Goal: Information Seeking & Learning: Learn about a topic

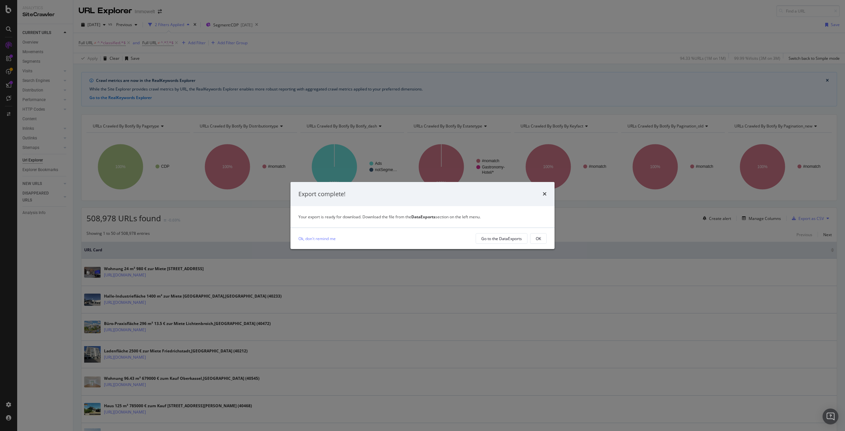
scroll to position [28, 0]
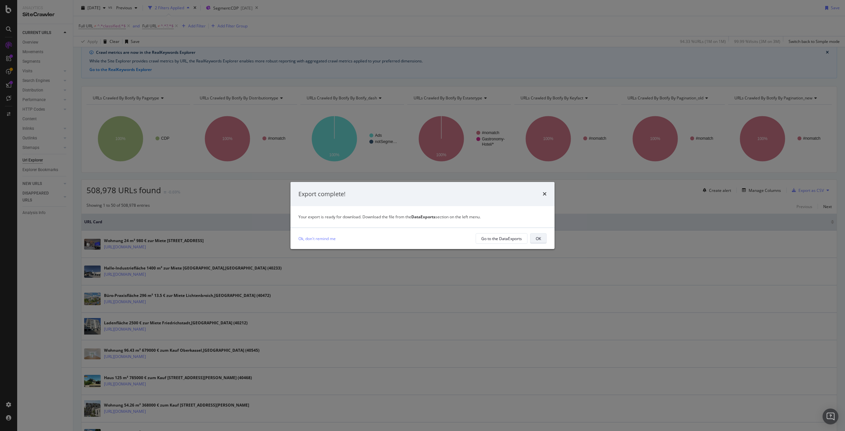
click at [541, 236] on button "OK" at bounding box center [538, 238] width 17 height 11
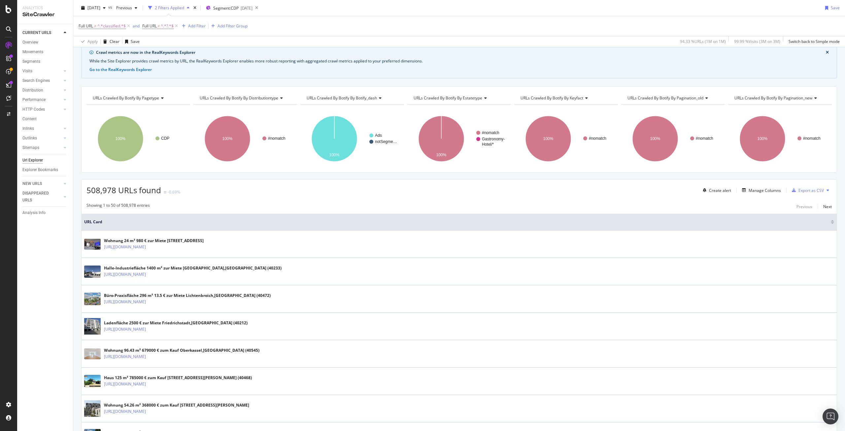
scroll to position [0, 0]
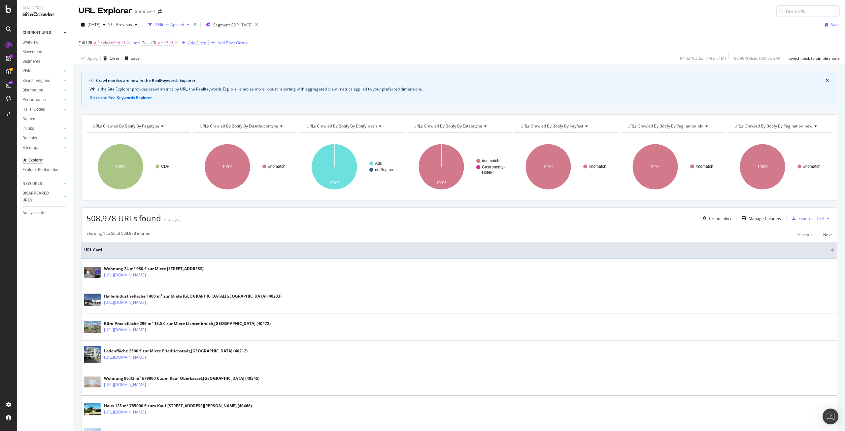
click at [194, 43] on div "Add Filter" at bounding box center [196, 43] width 17 height 6
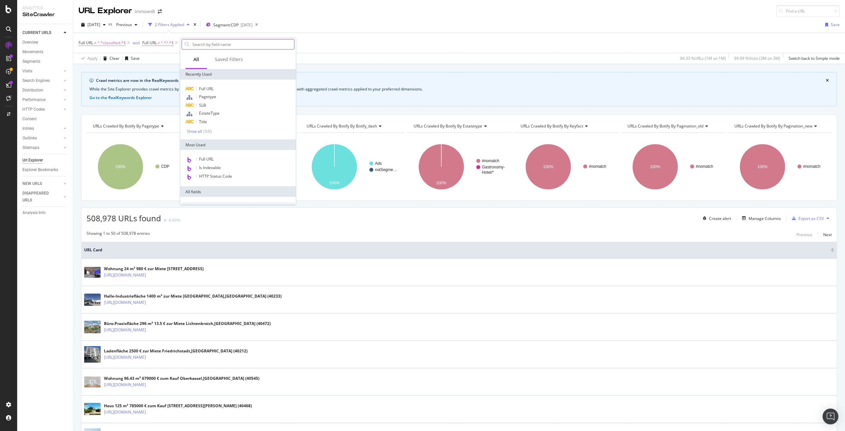
click at [209, 45] on input "text" at bounding box center [243, 44] width 102 height 10
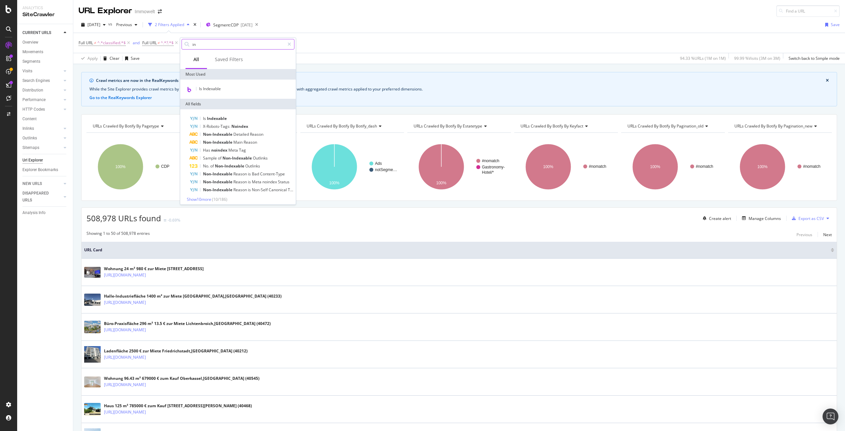
type input "i"
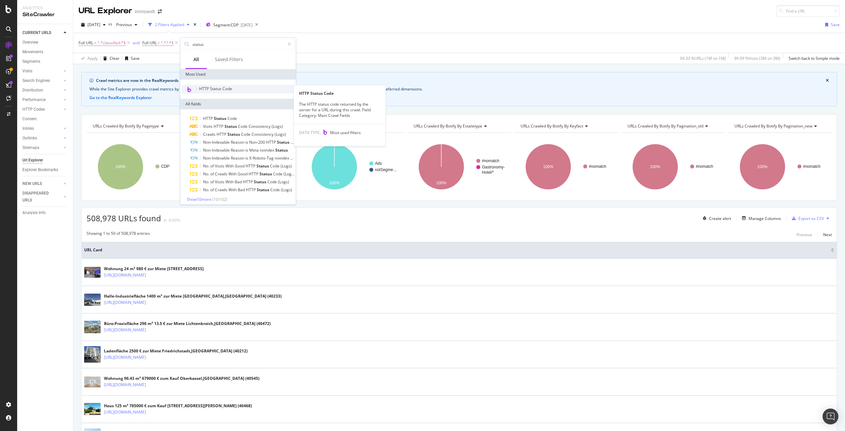
type input "status"
click at [237, 87] on div "HTTP Status Code" at bounding box center [238, 89] width 113 height 9
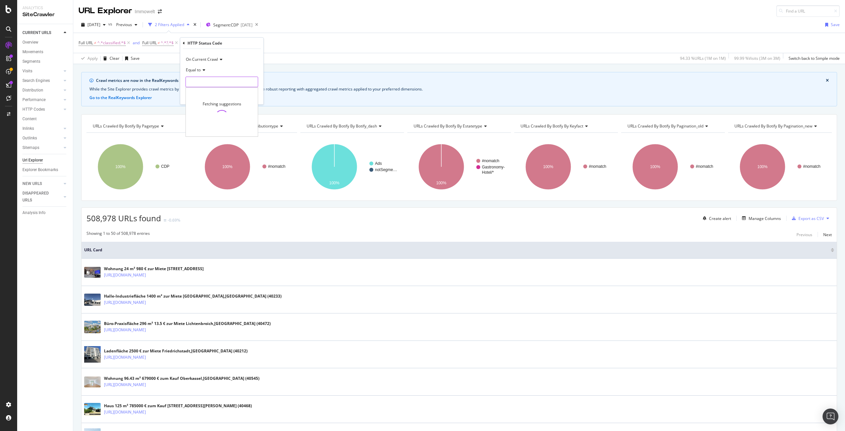
click at [212, 81] on input "number" at bounding box center [221, 82] width 73 height 11
type input "200"
click at [252, 96] on div "Apply" at bounding box center [253, 96] width 10 height 6
click at [254, 43] on div "Add Filter" at bounding box center [257, 43] width 17 height 6
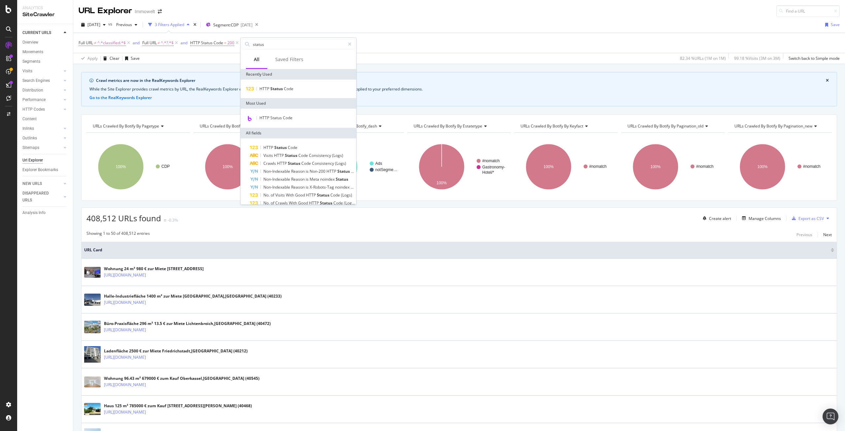
click at [232, 55] on div "Apply Clear Save 82.34 % URLs ( 1M on 1M ) 99.18 % Visits ( 3M on 3M ) Switch b…" at bounding box center [459, 58] width 772 height 11
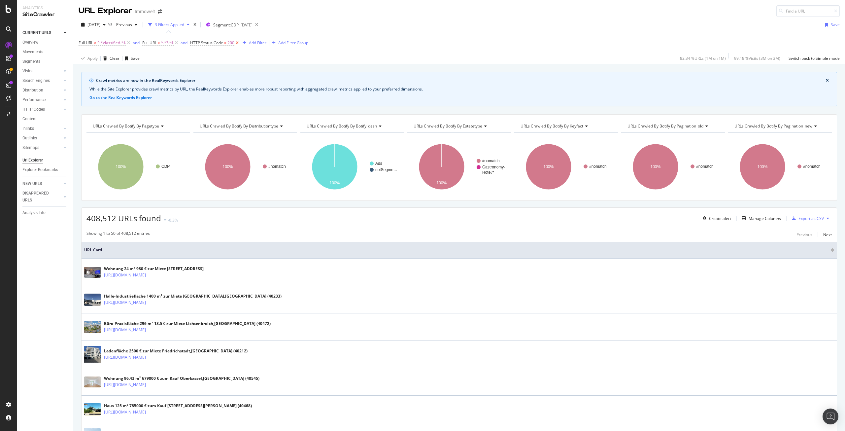
click at [238, 43] on icon at bounding box center [237, 43] width 6 height 7
click at [202, 43] on div "Add Filter" at bounding box center [196, 43] width 17 height 6
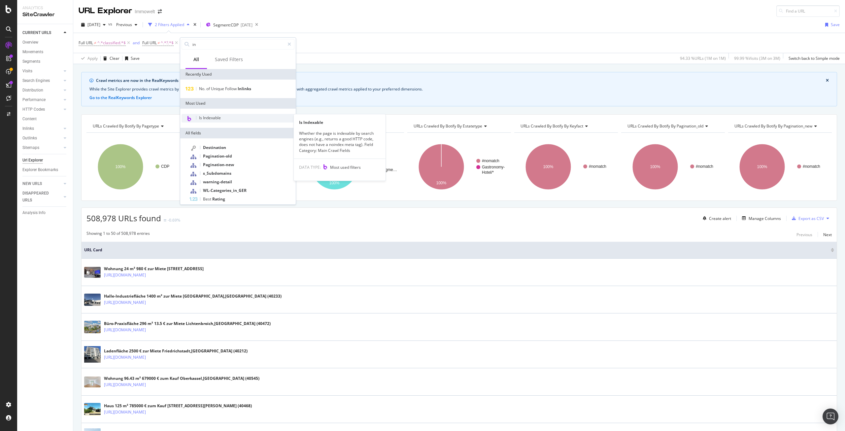
type input "in"
click at [231, 117] on div "Is Indexable" at bounding box center [238, 118] width 113 height 9
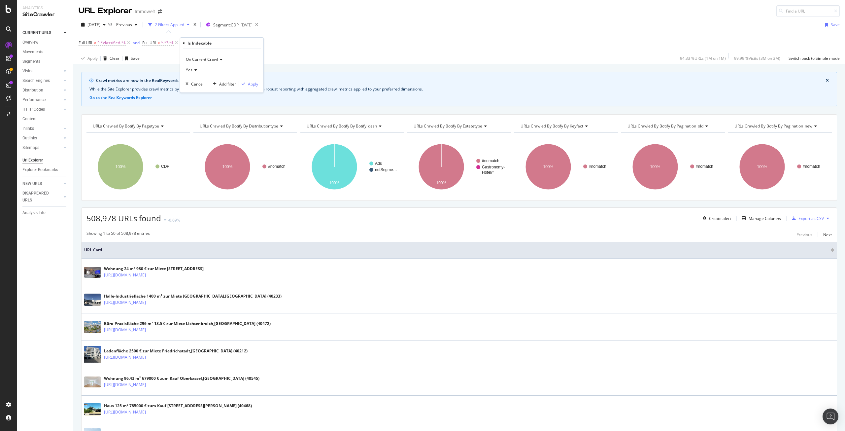
click at [253, 81] on div "Apply" at bounding box center [253, 84] width 10 height 6
click at [129, 42] on icon at bounding box center [129, 43] width 6 height 7
drag, startPoint x: 87, startPoint y: 220, endPoint x: 115, endPoint y: 218, distance: 27.8
click at [115, 218] on span "408,512 URLs found" at bounding box center [123, 218] width 75 height 11
copy span "408,512"
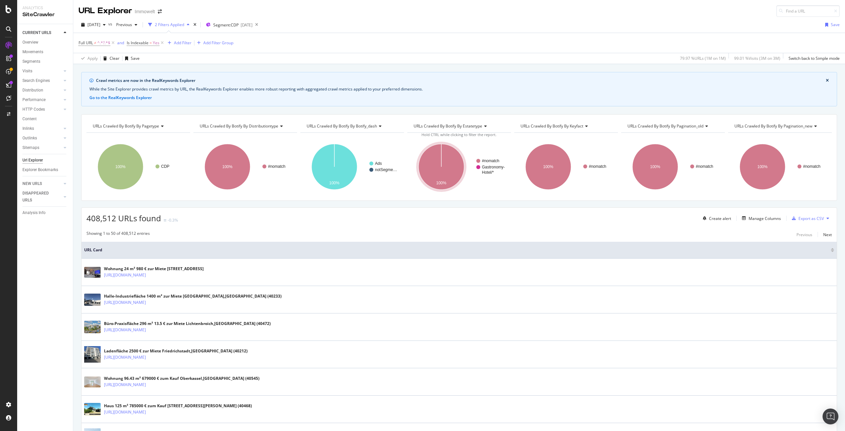
click at [246, 222] on div "408,512 URLs found -0.3% Create alert Manage Columns Export as CSV" at bounding box center [459, 216] width 755 height 16
click at [36, 111] on div "DataExports" at bounding box center [37, 112] width 26 height 7
click at [65, 80] on icon at bounding box center [65, 81] width 3 height 4
click at [64, 127] on icon at bounding box center [65, 128] width 3 height 4
click at [64, 80] on icon at bounding box center [65, 81] width 3 height 4
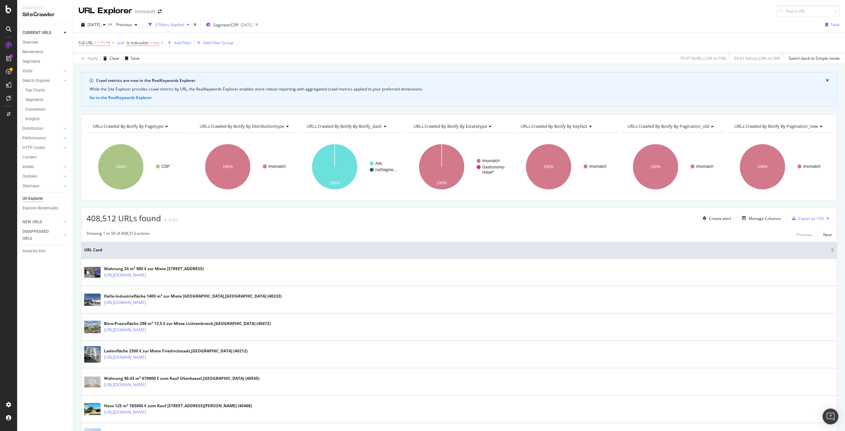
click at [198, 215] on div "408,512 URLs found -0.3% Create alert Manage Columns Export as CSV" at bounding box center [459, 216] width 755 height 16
click at [183, 44] on div "Add Filter" at bounding box center [182, 43] width 17 height 6
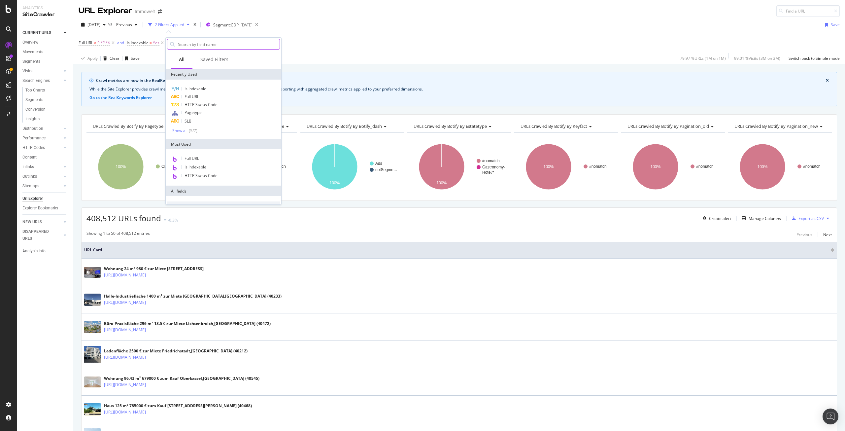
click at [202, 46] on input "text" at bounding box center [228, 44] width 102 height 10
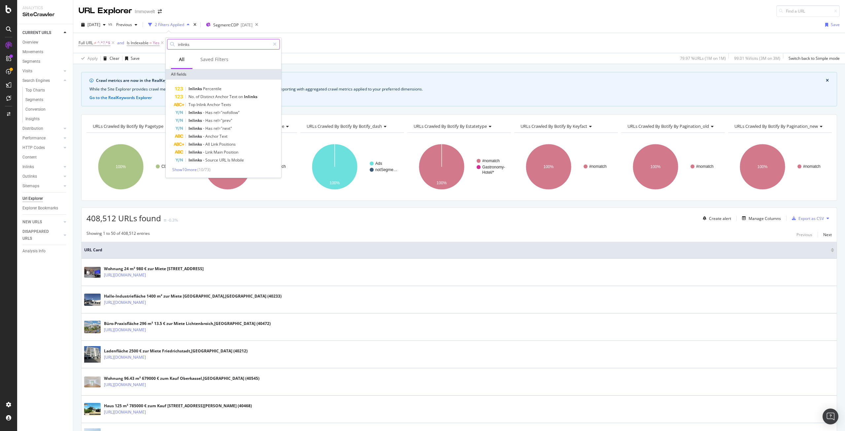
drag, startPoint x: 198, startPoint y: 45, endPoint x: 176, endPoint y: 43, distance: 22.2
click at [176, 43] on div "inlinks" at bounding box center [223, 44] width 113 height 11
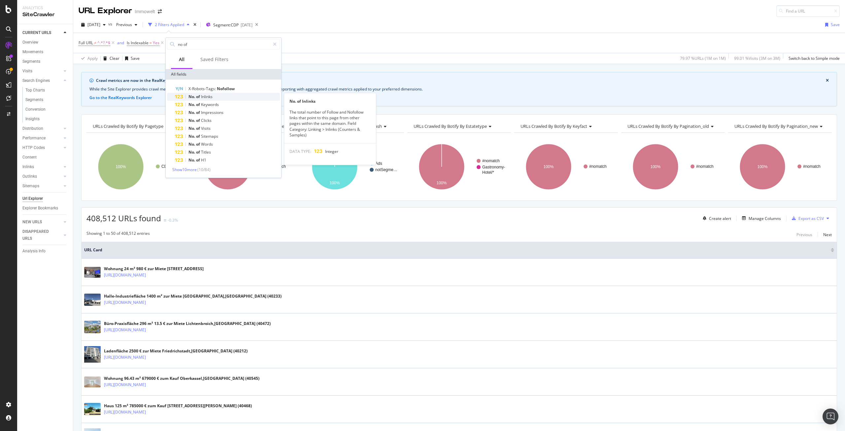
type input "no of"
click at [201, 95] on span "Inlinks" at bounding box center [207, 97] width 12 height 6
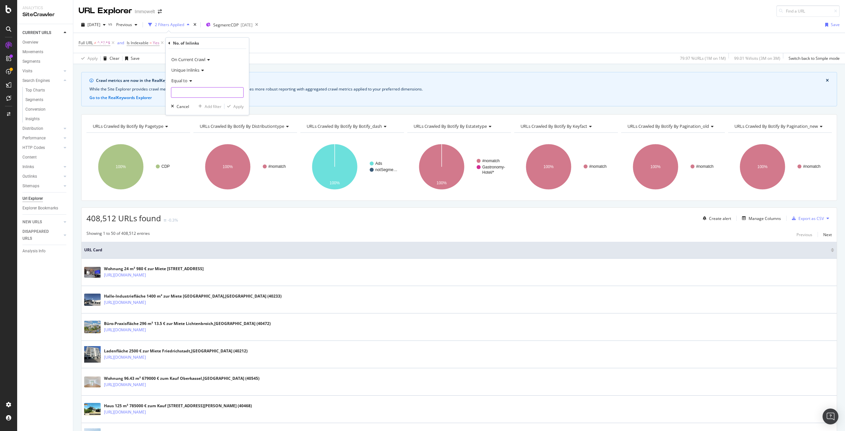
click at [199, 92] on input "number" at bounding box center [207, 92] width 73 height 11
type input "0"
click at [241, 108] on div "Apply" at bounding box center [238, 107] width 10 height 6
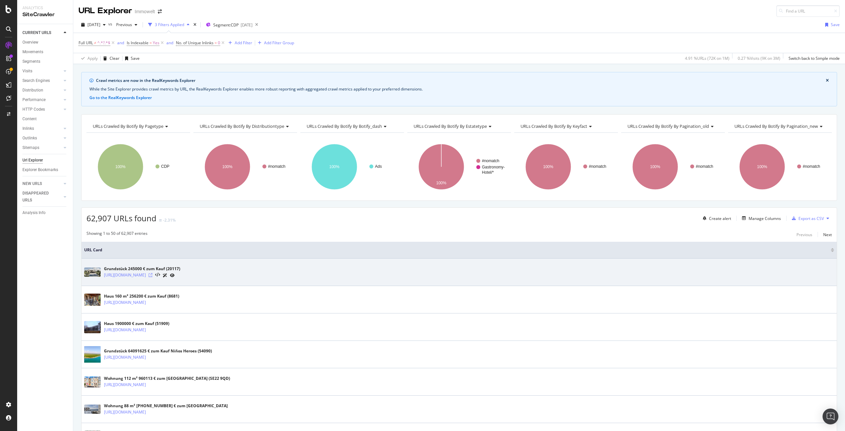
click at [152, 276] on icon at bounding box center [151, 275] width 4 height 4
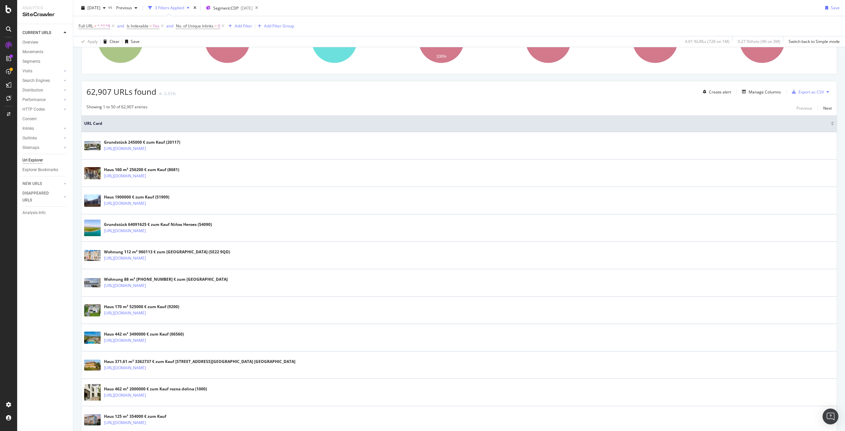
scroll to position [132, 0]
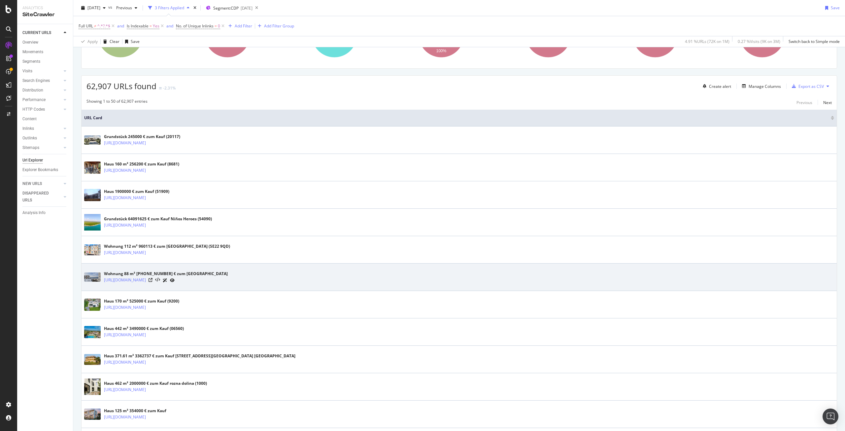
click at [139, 273] on div "Wohnung 88 m² 2185018 € zum Kauf Tel Aviv District" at bounding box center [166, 274] width 124 height 6
click at [152, 279] on icon at bounding box center [151, 280] width 4 height 4
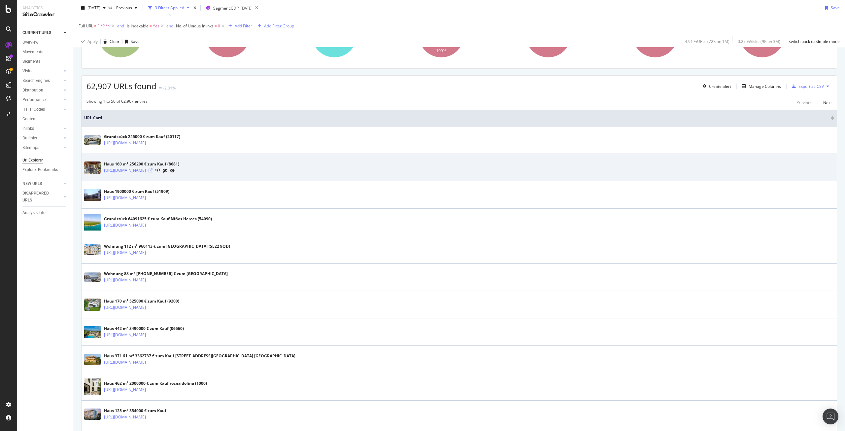
click at [152, 169] on icon at bounding box center [151, 170] width 4 height 4
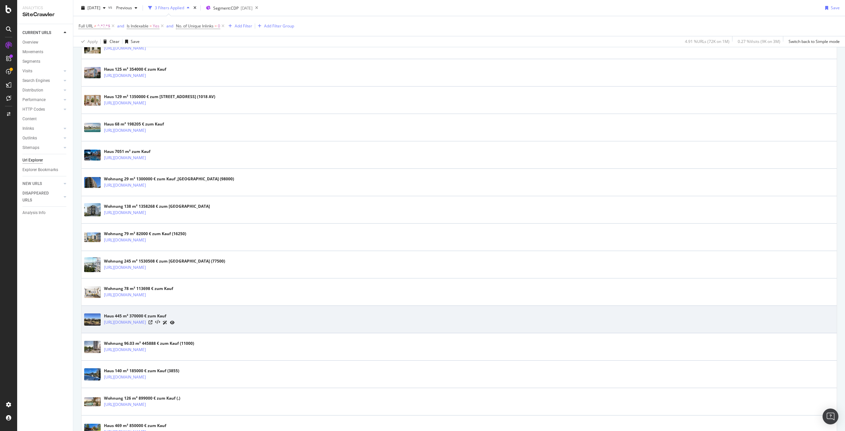
scroll to position [462, 0]
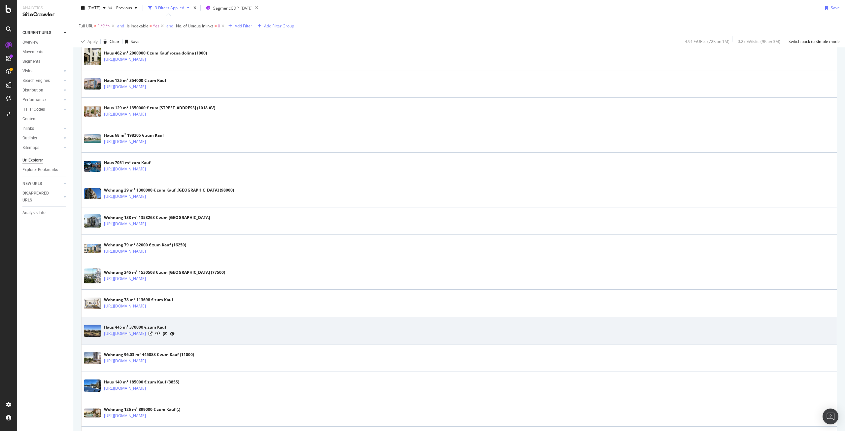
click at [175, 334] on icon at bounding box center [172, 334] width 5 height 4
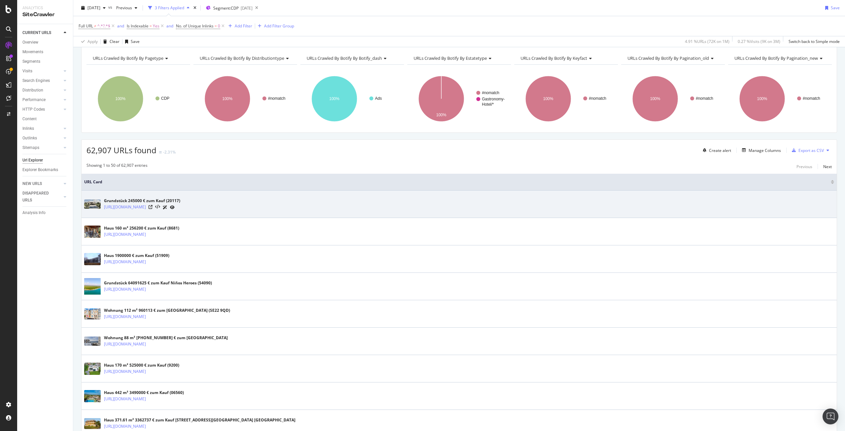
scroll to position [0, 0]
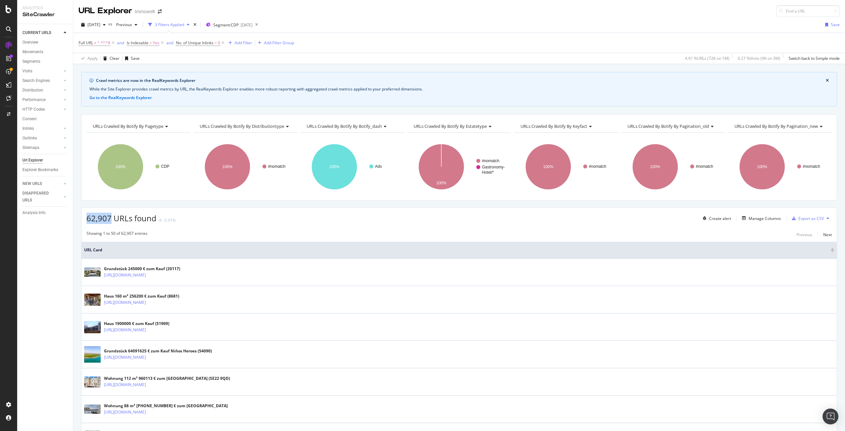
drag, startPoint x: 111, startPoint y: 217, endPoint x: 88, endPoint y: 219, distance: 22.8
click at [88, 218] on span "62,907 URLs found" at bounding box center [121, 218] width 70 height 11
copy span "62,907"
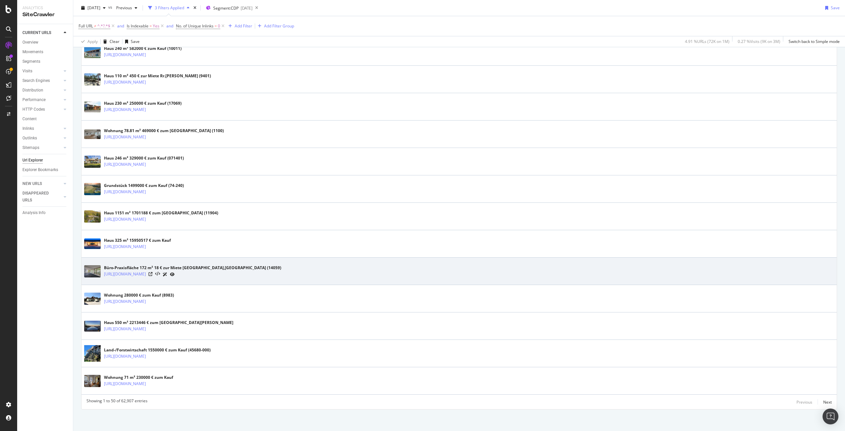
scroll to position [1235, 0]
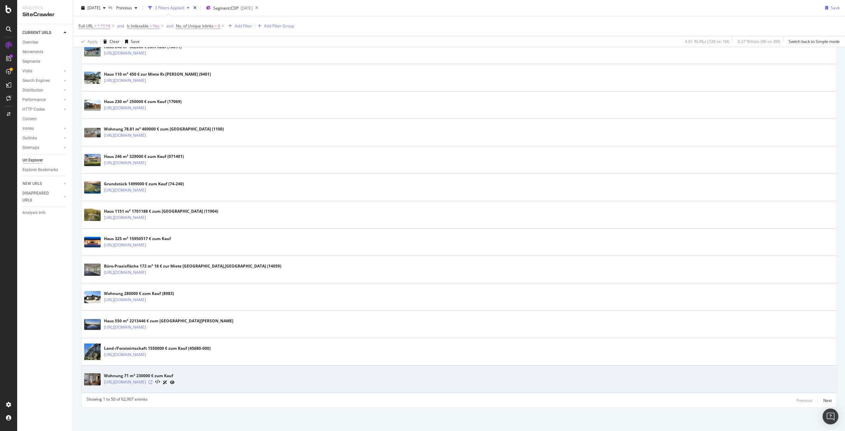
click at [152, 381] on icon at bounding box center [151, 382] width 4 height 4
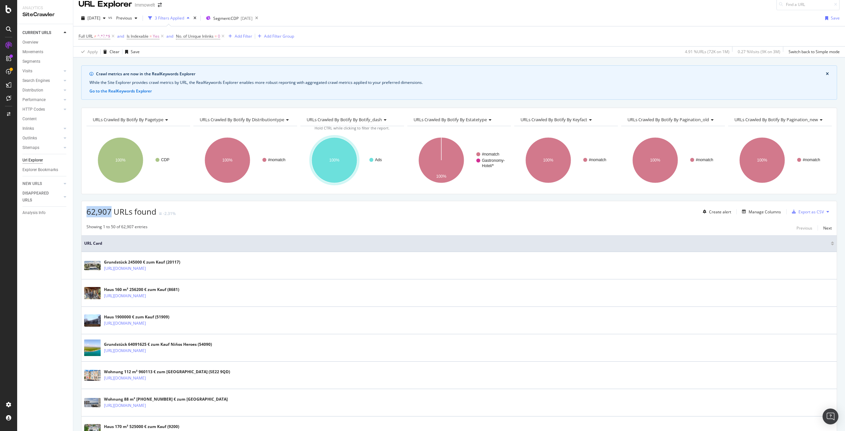
scroll to position [0, 0]
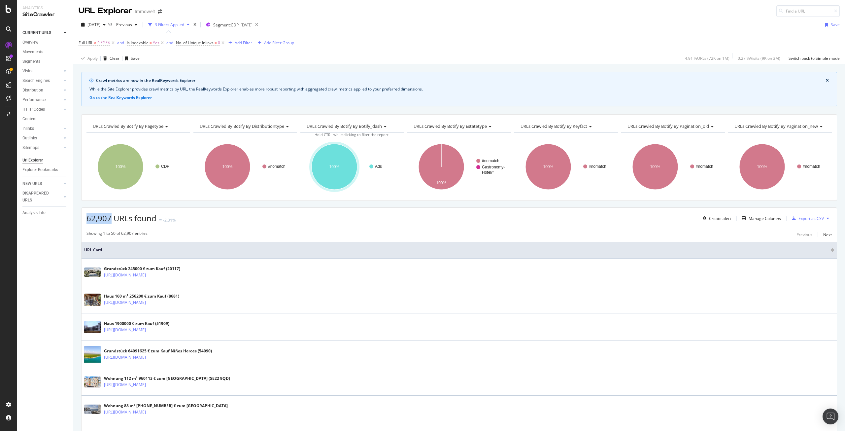
copy span "62,907"
click at [269, 212] on div "62,907 URLs found -2.31% Create alert Manage Columns Export as CSV" at bounding box center [459, 216] width 755 height 16
click at [7, 12] on icon at bounding box center [9, 9] width 6 height 8
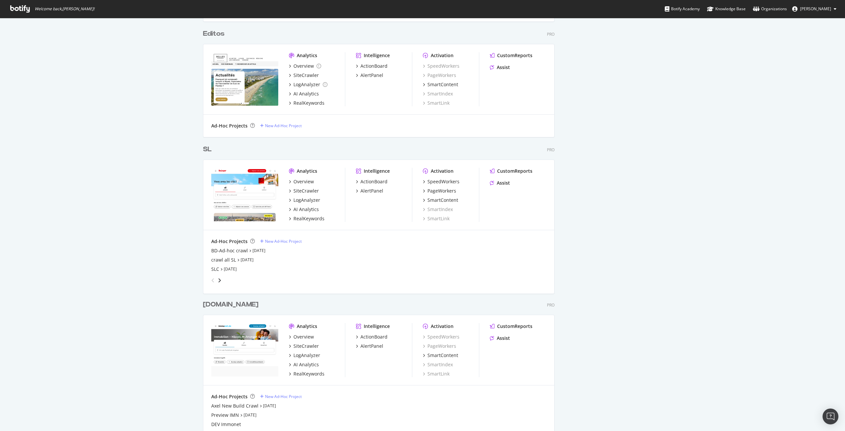
scroll to position [594, 0]
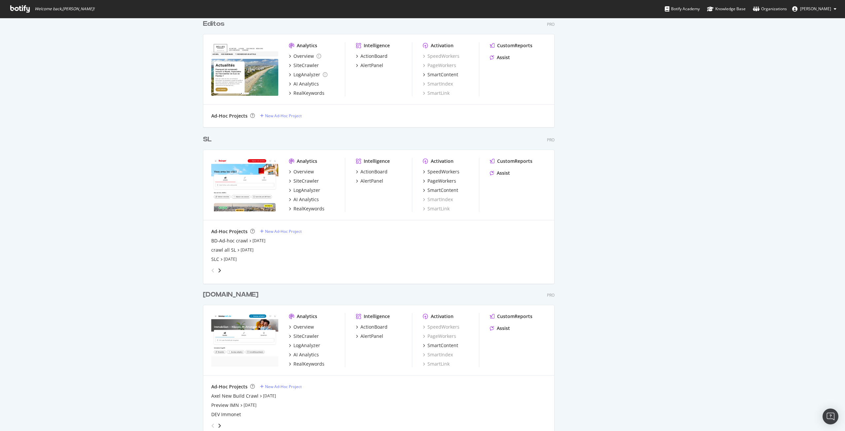
click at [203, 137] on div "SL" at bounding box center [207, 140] width 9 height 10
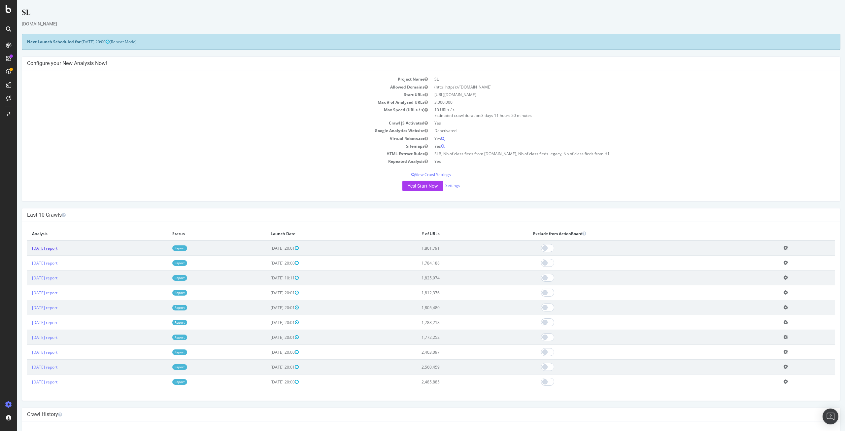
click at [57, 249] on link "2025 Oct. 3rd report" at bounding box center [44, 248] width 25 height 6
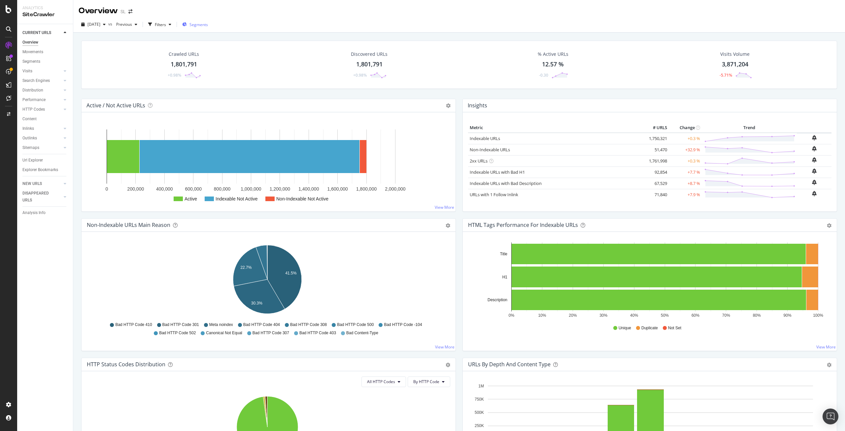
click at [199, 26] on div "Segments" at bounding box center [195, 25] width 26 height 6
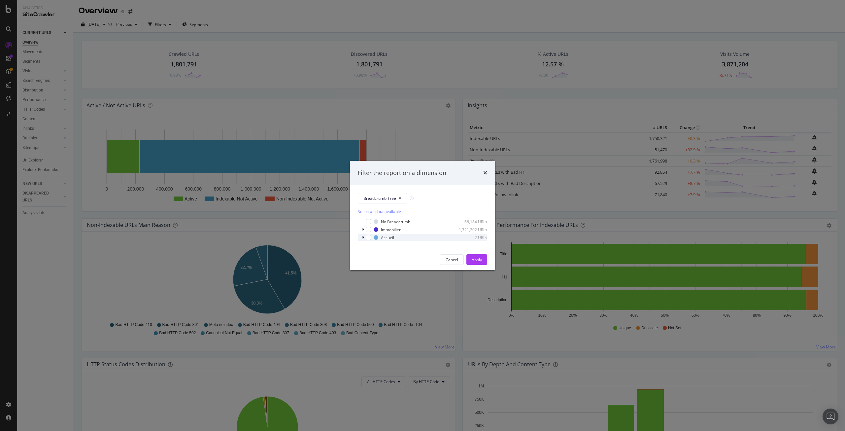
click at [363, 237] on icon "modal" at bounding box center [363, 237] width 2 height 4
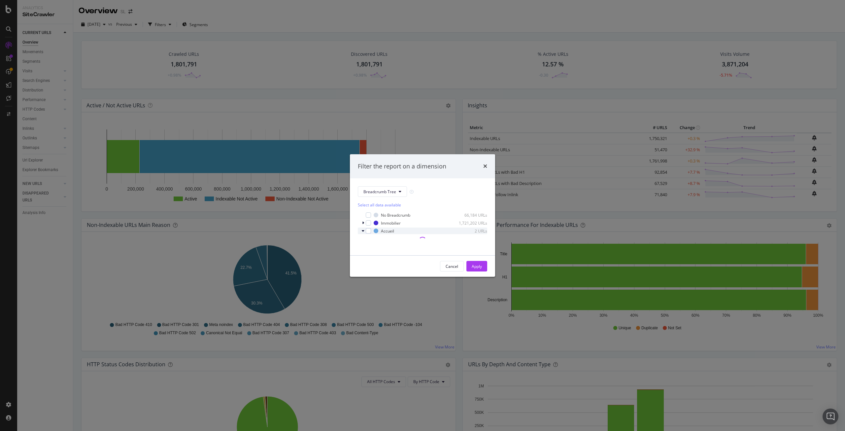
click at [361, 231] on div "Accueil 2 URLs" at bounding box center [422, 230] width 129 height 7
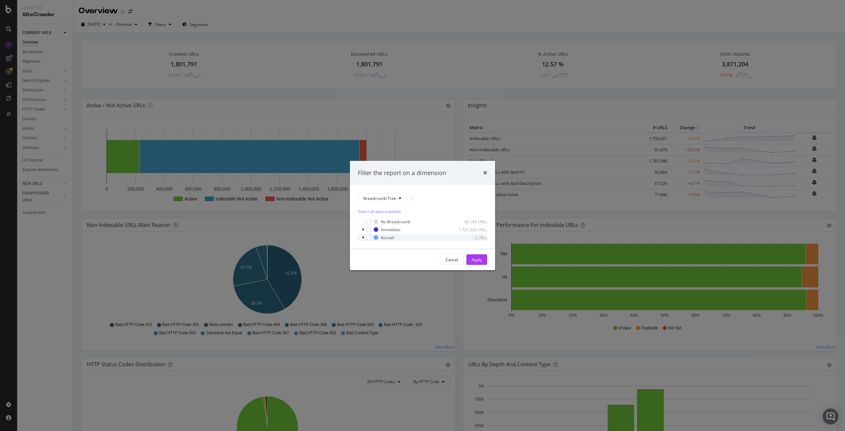
click at [363, 236] on icon "modal" at bounding box center [363, 237] width 2 height 4
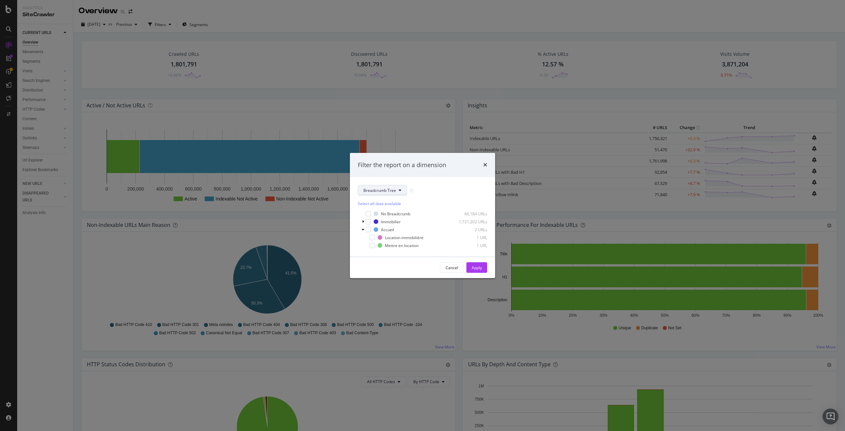
click at [384, 191] on span "Breadcrumb Tree" at bounding box center [379, 190] width 33 height 6
click at [381, 215] on span "pagetype" at bounding box center [386, 214] width 46 height 6
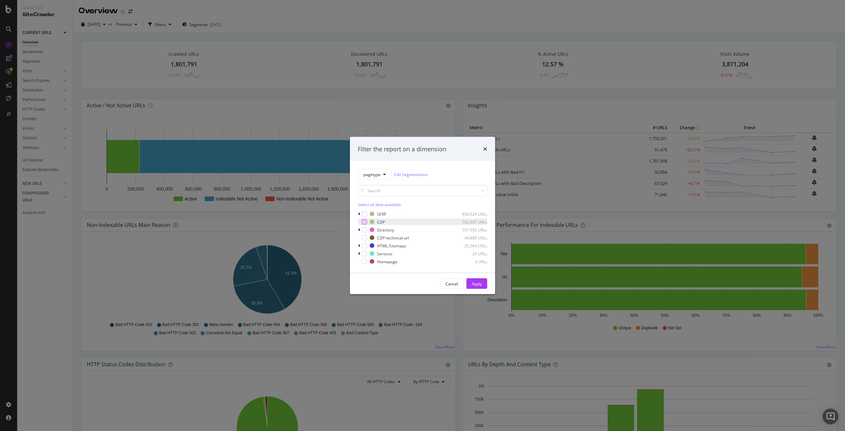
click at [365, 222] on div "modal" at bounding box center [364, 221] width 5 height 5
click at [477, 283] on div "Apply" at bounding box center [477, 284] width 10 height 6
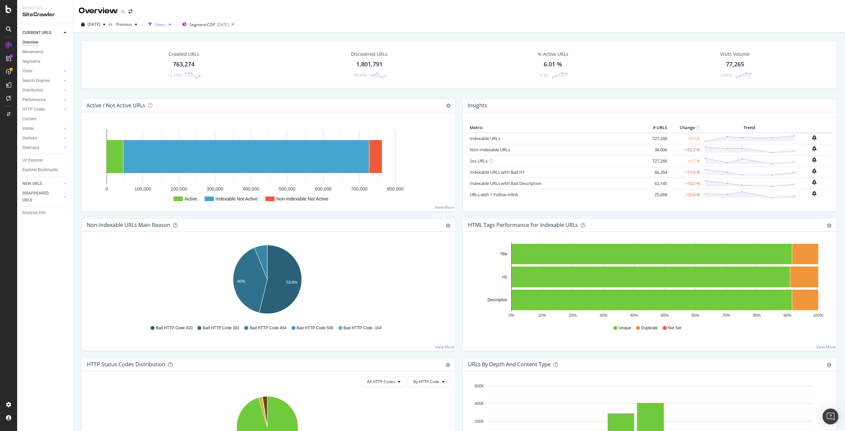
click at [166, 24] on div "Filters" at bounding box center [160, 25] width 11 height 6
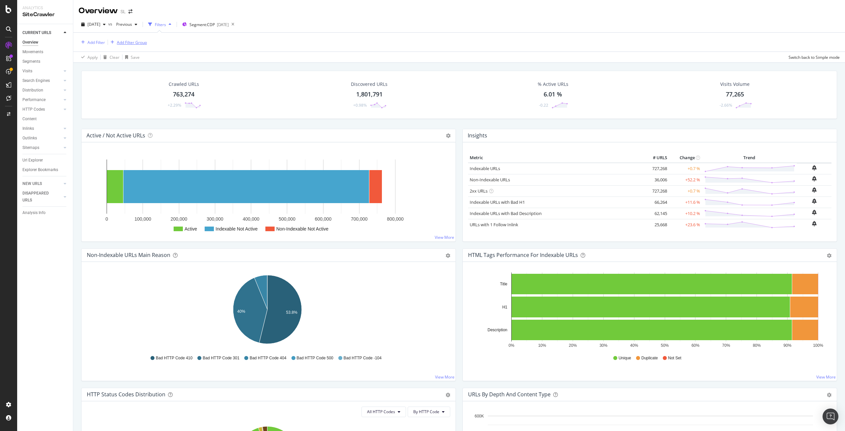
click at [138, 43] on div "Add Filter Group" at bounding box center [132, 43] width 30 height 6
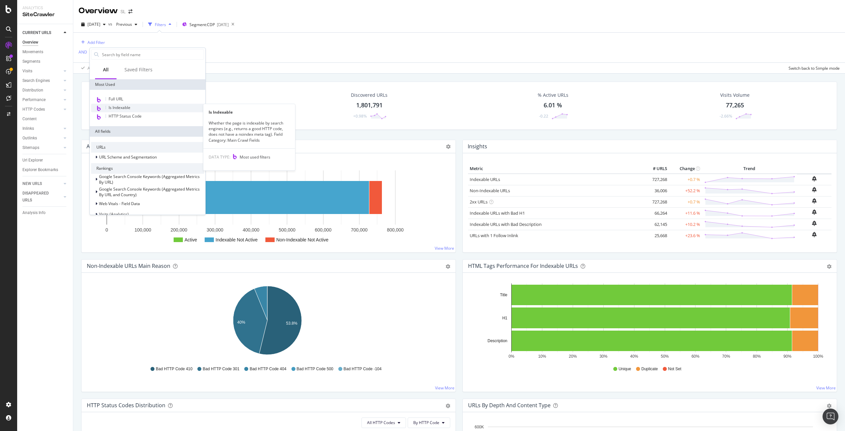
click at [140, 109] on div "Is Indexable" at bounding box center [147, 108] width 113 height 9
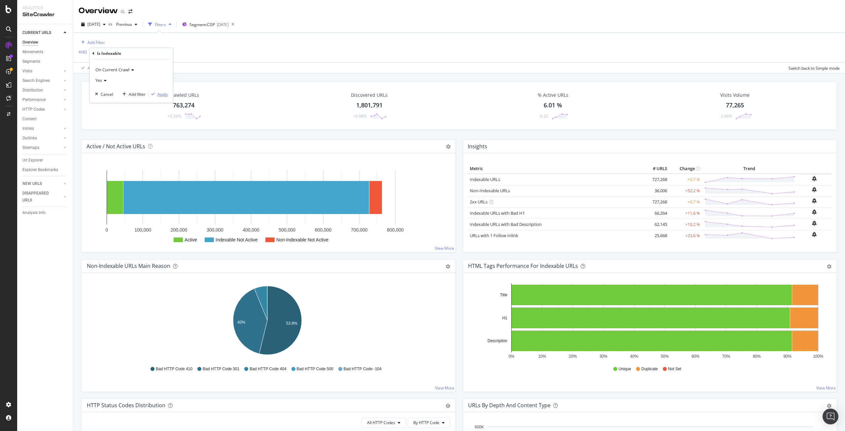
click at [161, 94] on div "Apply" at bounding box center [162, 94] width 10 height 6
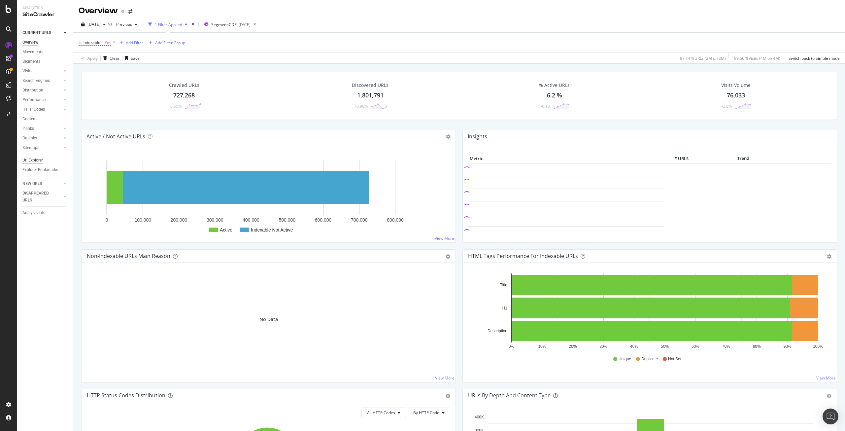
click at [36, 158] on div "Url Explorer" at bounding box center [32, 160] width 20 height 7
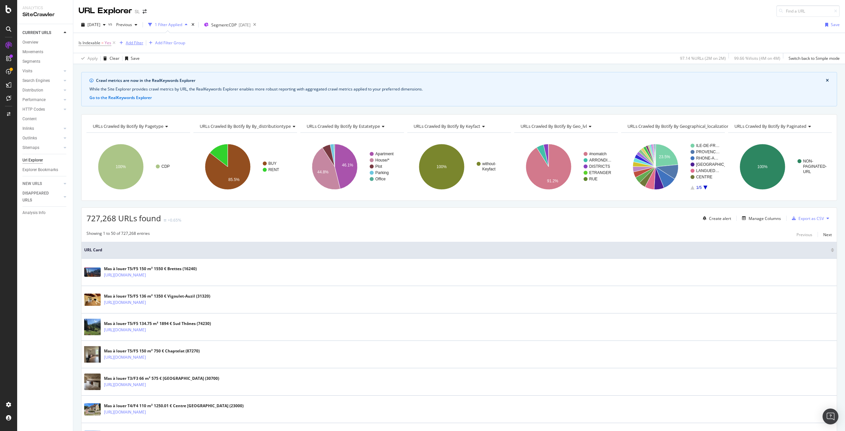
click at [136, 42] on div "Add Filter" at bounding box center [134, 43] width 17 height 6
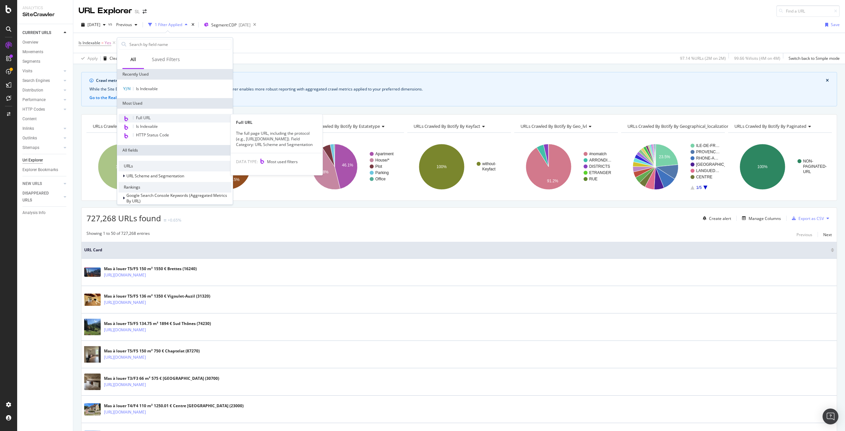
click at [155, 115] on div "Full URL" at bounding box center [174, 118] width 113 height 9
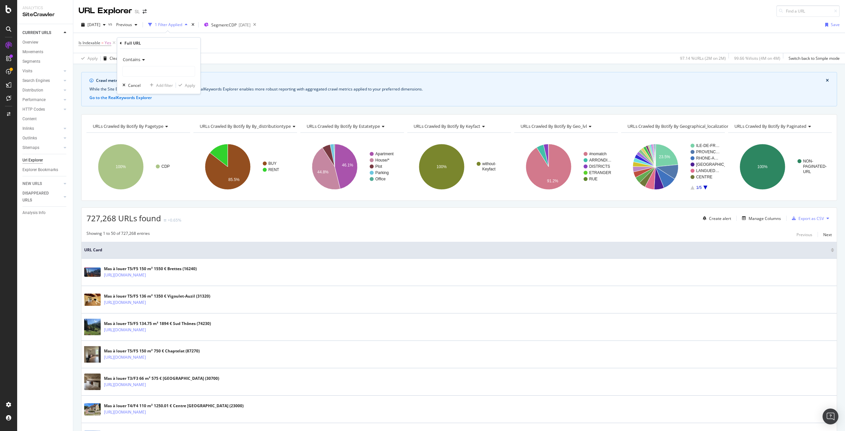
click at [140, 58] on span "Contains" at bounding box center [131, 59] width 17 height 6
click at [147, 132] on span "Doesn't contain" at bounding box center [140, 133] width 29 height 6
click at [142, 71] on input "text" at bounding box center [159, 71] width 72 height 11
type input "ß"
type input "?"
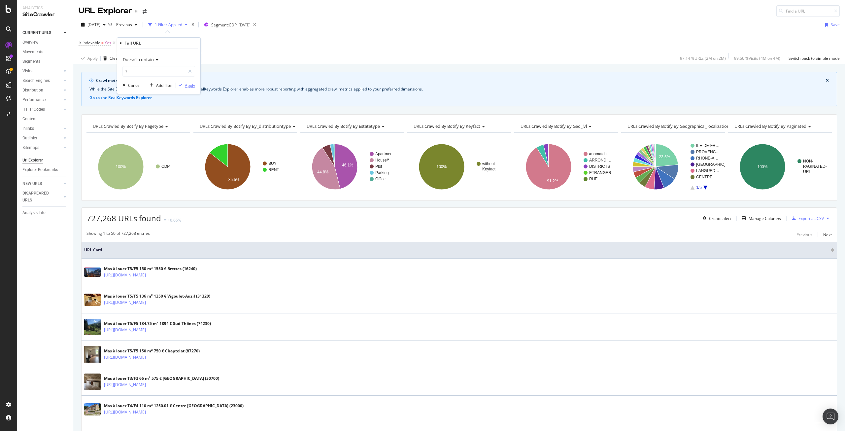
click at [190, 84] on div "Apply" at bounding box center [190, 86] width 10 height 6
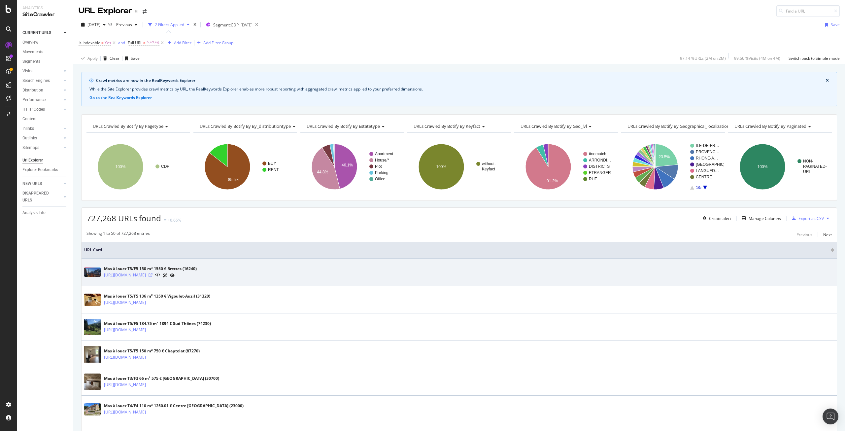
click at [152, 274] on icon at bounding box center [151, 275] width 4 height 4
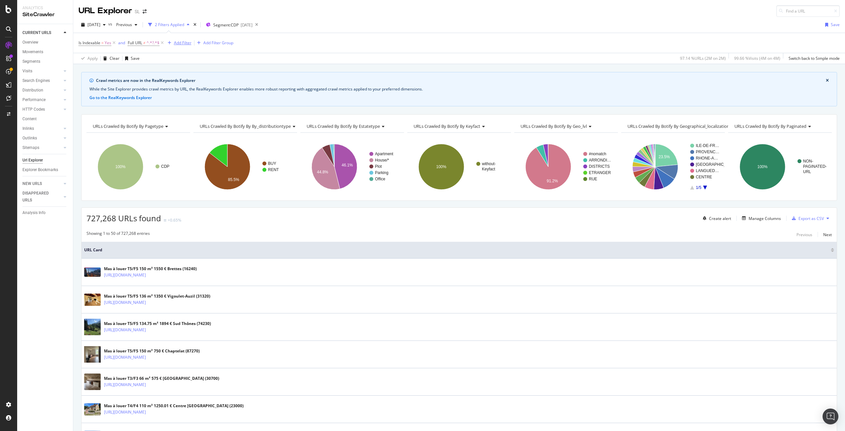
click at [179, 43] on div "Add Filter" at bounding box center [182, 43] width 17 height 6
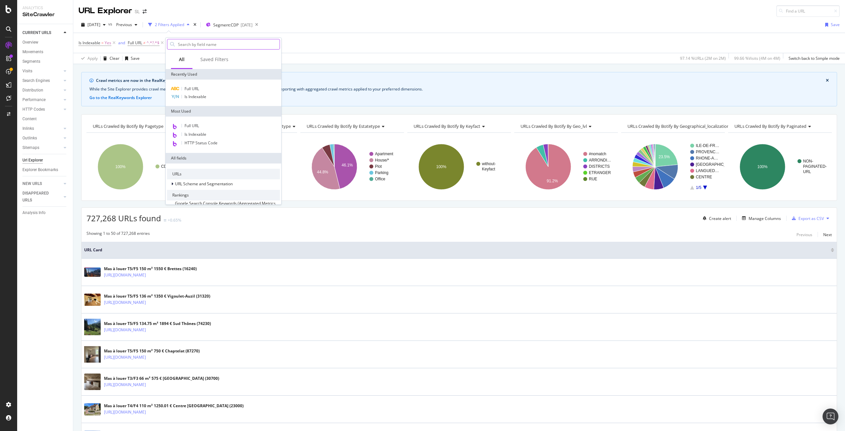
click at [209, 43] on input "text" at bounding box center [228, 44] width 102 height 10
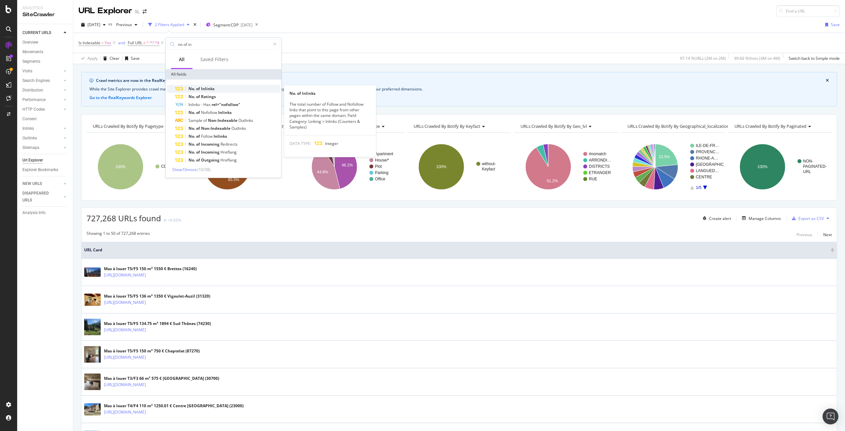
type input "no of in"
click at [223, 90] on div "No. of Inlinks" at bounding box center [227, 89] width 105 height 8
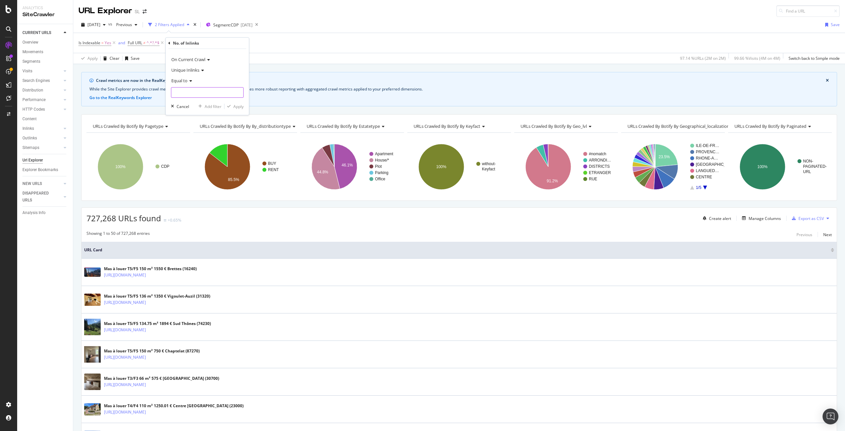
click at [195, 91] on input "number" at bounding box center [207, 92] width 73 height 11
type input "0"
click at [239, 106] on div "Apply" at bounding box center [238, 107] width 10 height 6
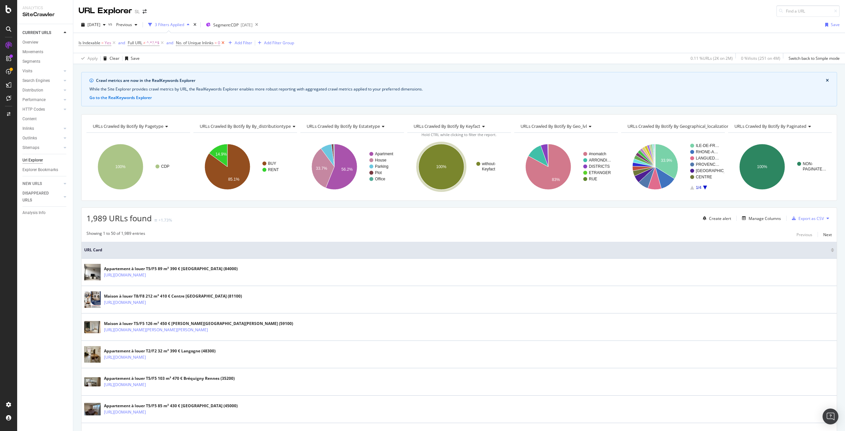
click at [224, 43] on icon at bounding box center [223, 43] width 6 height 7
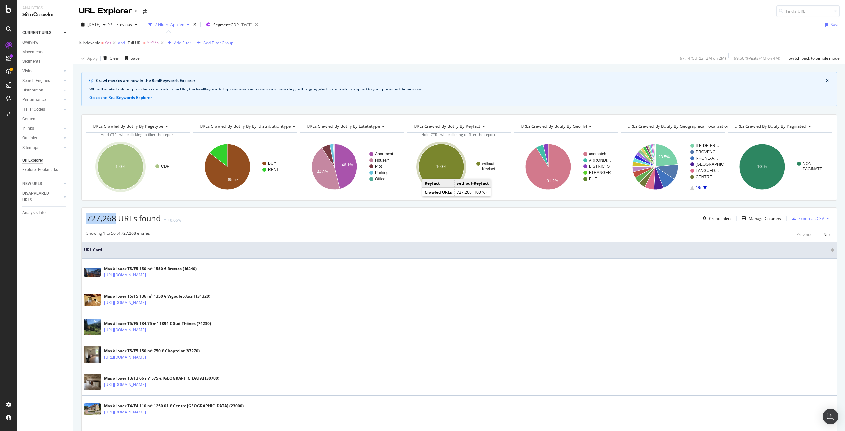
drag, startPoint x: 86, startPoint y: 217, endPoint x: 116, endPoint y: 219, distance: 29.8
click at [116, 219] on div "727,268 URLs found +0.65% Create alert Manage Columns Export as CSV" at bounding box center [459, 216] width 755 height 16
copy span "727,268"
click at [625, 31] on div "2025 Oct. 3rd vs Previous 2 Filters Applied Segment: CDP 2025-09-24 Save" at bounding box center [459, 25] width 772 height 13
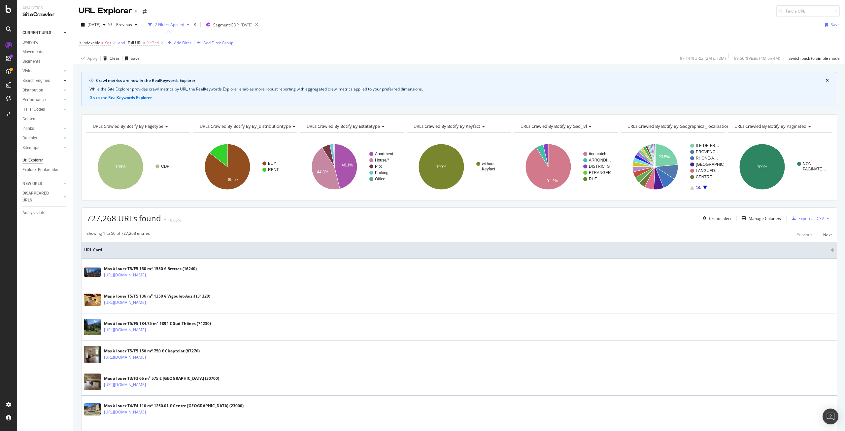
click at [66, 78] on div at bounding box center [65, 80] width 7 height 7
click at [47, 127] on div "Orphans Explorer" at bounding box center [40, 128] width 31 height 7
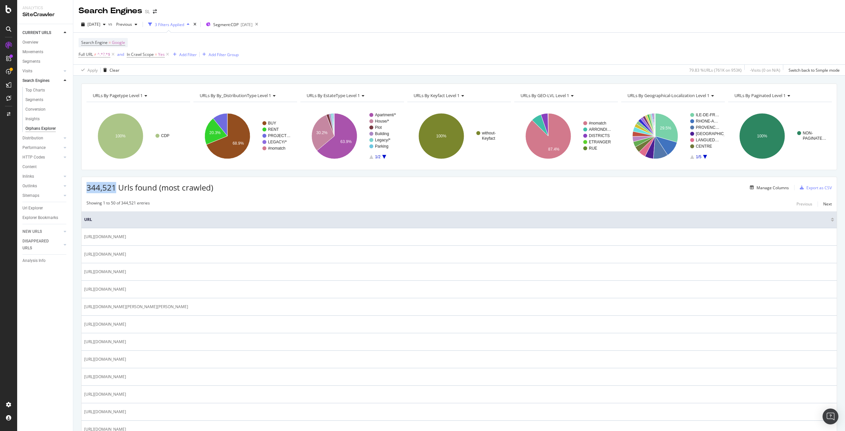
drag, startPoint x: 86, startPoint y: 186, endPoint x: 115, endPoint y: 188, distance: 28.8
click at [115, 188] on span "344,521 Urls found (most crawled)" at bounding box center [149, 187] width 127 height 11
click at [774, 187] on div "Manage Columns" at bounding box center [772, 188] width 32 height 6
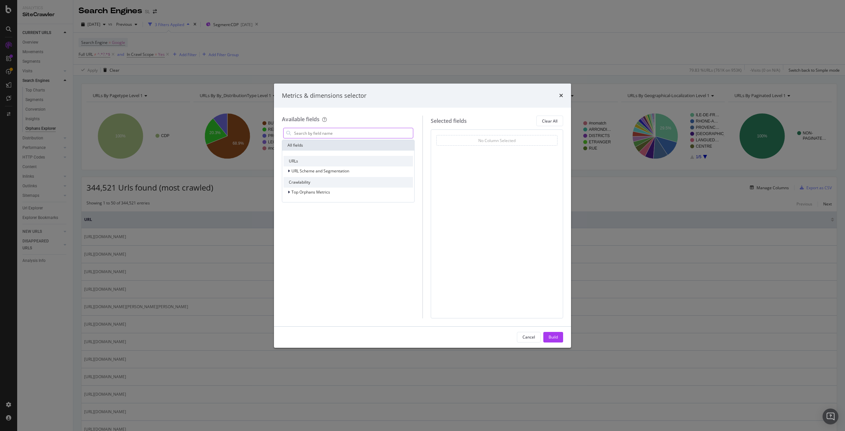
click at [326, 135] on input "modal" at bounding box center [352, 133] width 119 height 10
type input "b"
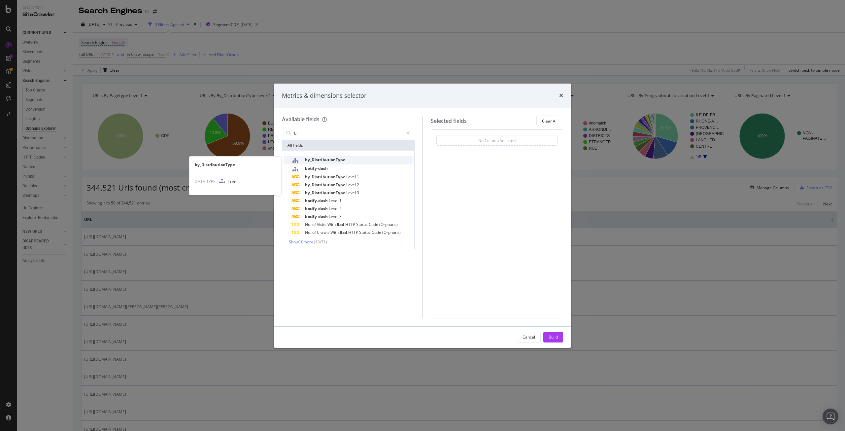
type input "b"
click at [338, 160] on span "by_DistributionType" at bounding box center [325, 160] width 40 height 6
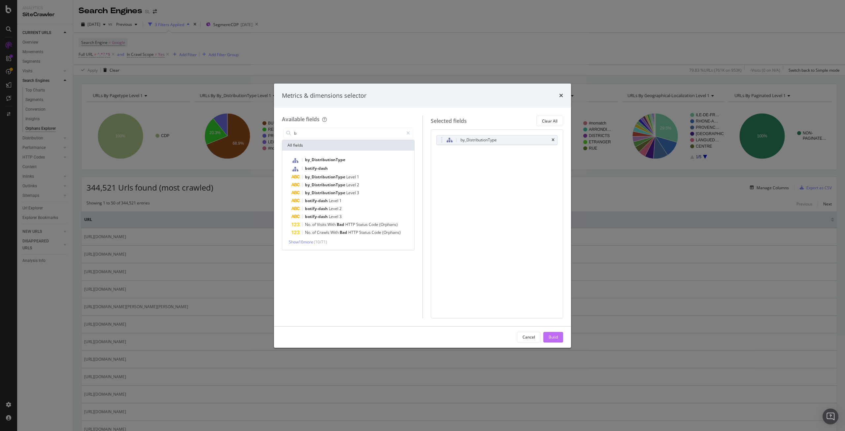
click at [553, 338] on div "Build" at bounding box center [553, 337] width 9 height 6
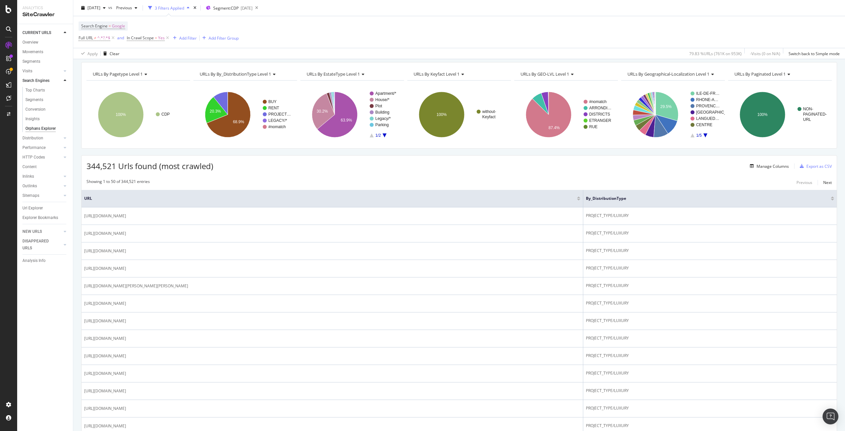
scroll to position [33, 0]
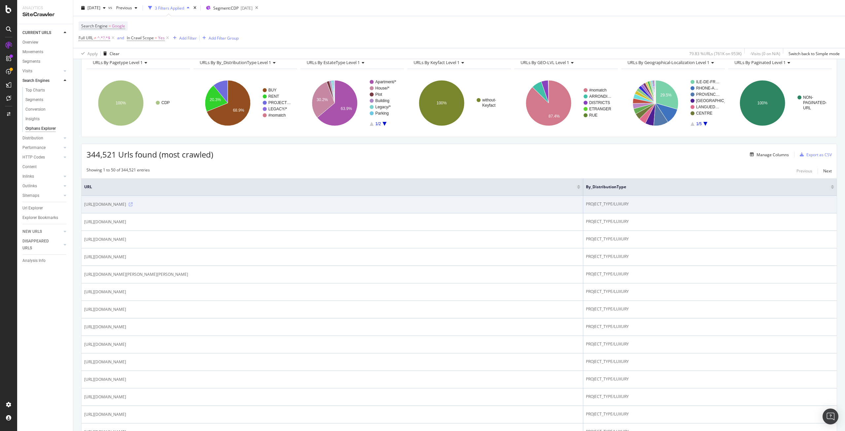
click at [133, 204] on icon at bounding box center [131, 204] width 4 height 4
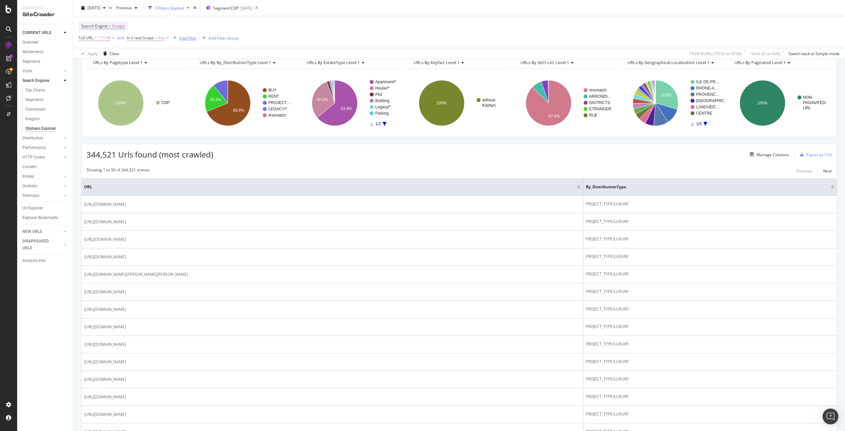
click at [180, 38] on div "Add Filter" at bounding box center [187, 38] width 17 height 6
click at [240, 26] on div "Search Engine = Google Full URL ≠ ^.*?.*$ and In Crawl Scope = Yes Add Filter A…" at bounding box center [459, 32] width 761 height 32
click at [190, 36] on div "Add Filter" at bounding box center [187, 38] width 17 height 6
click at [201, 25] on div "Search Engine = Google Full URL ≠ ^.*?.*$ and In Crawl Scope = Yes Add Filter A…" at bounding box center [159, 31] width 160 height 21
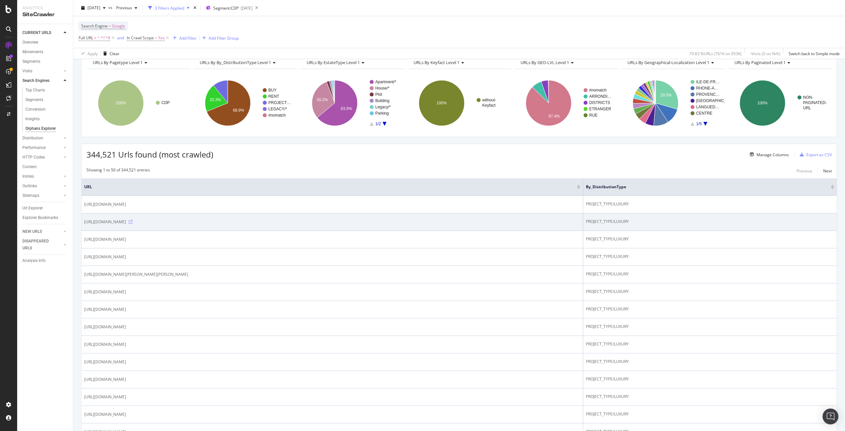
click at [133, 221] on icon at bounding box center [131, 222] width 4 height 4
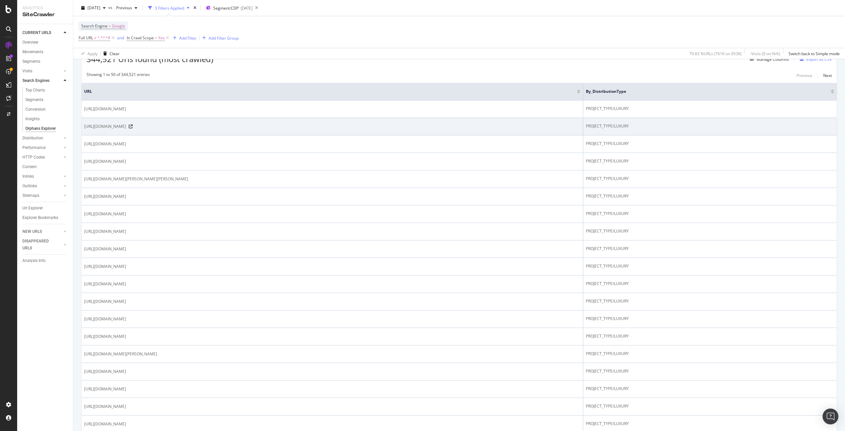
scroll to position [132, 0]
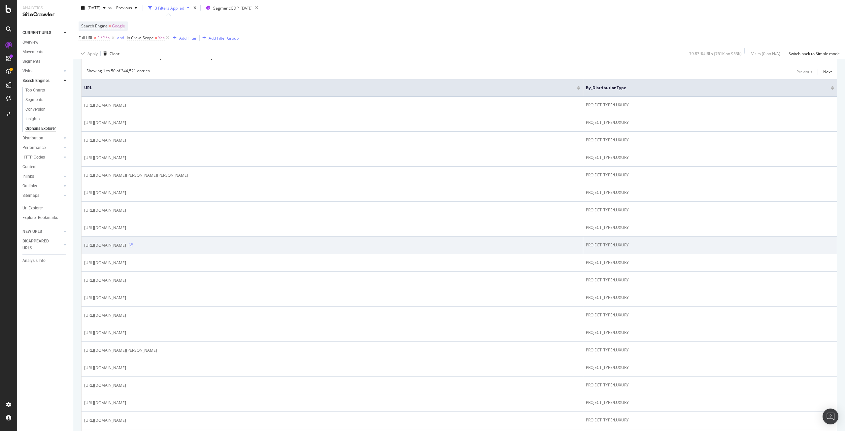
click at [133, 244] on icon at bounding box center [131, 245] width 4 height 4
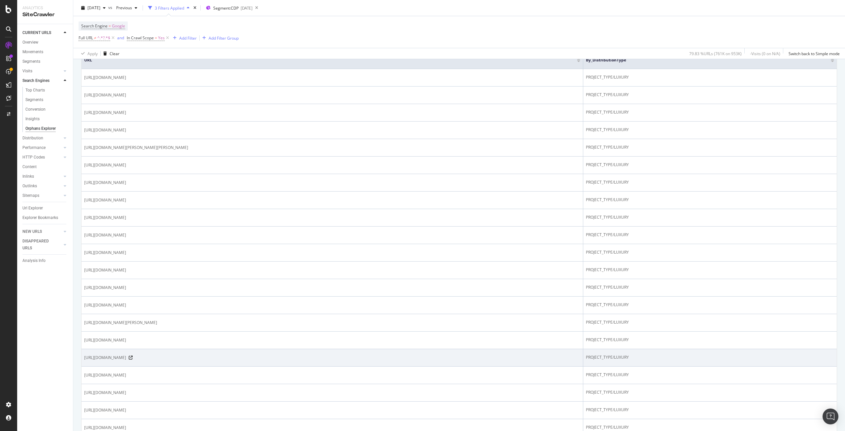
scroll to position [198, 0]
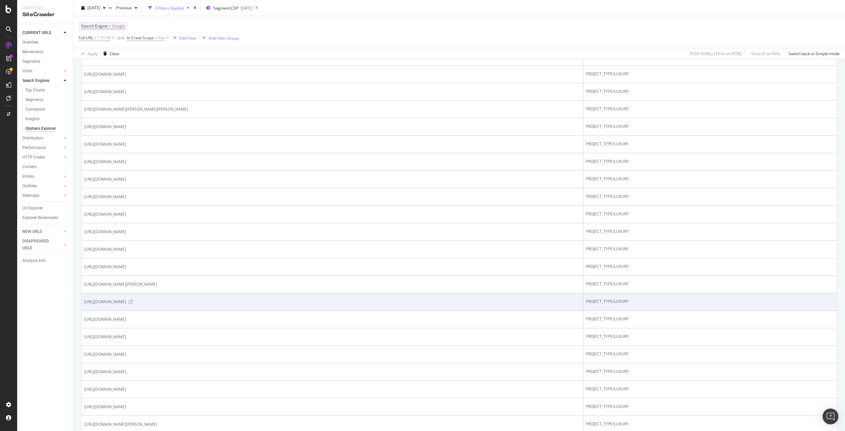
click at [133, 301] on icon at bounding box center [131, 302] width 4 height 4
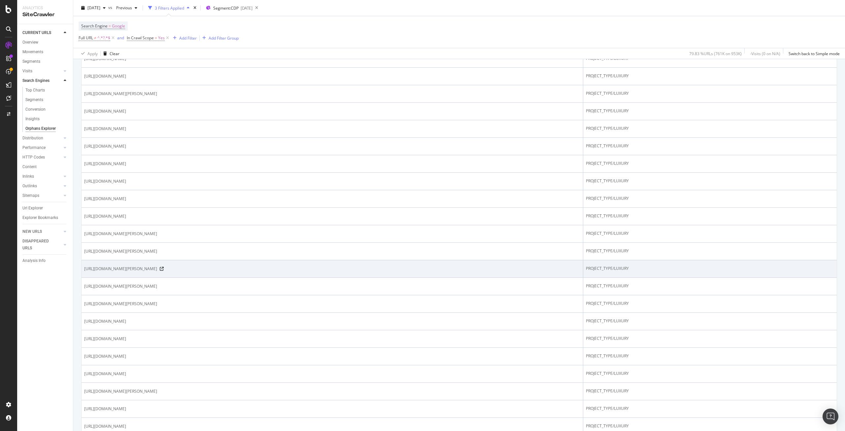
scroll to position [396, 0]
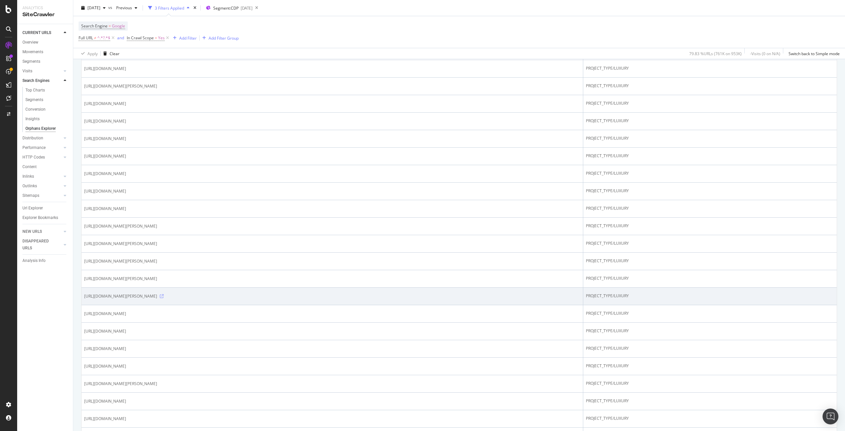
click at [164, 298] on icon at bounding box center [162, 296] width 4 height 4
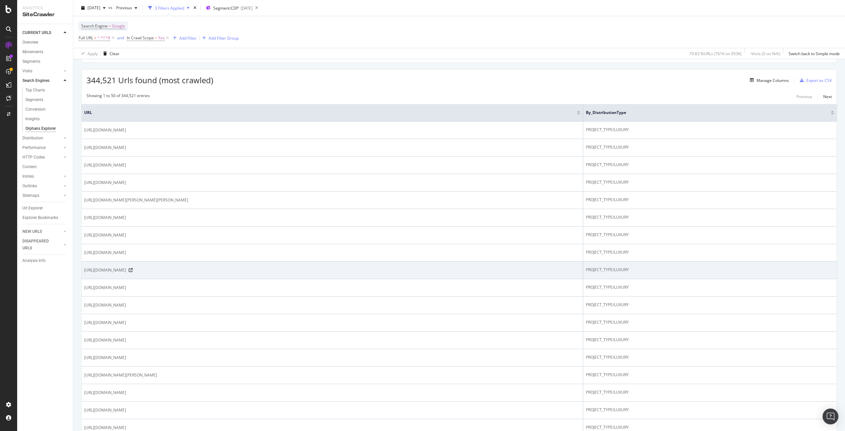
scroll to position [0, 0]
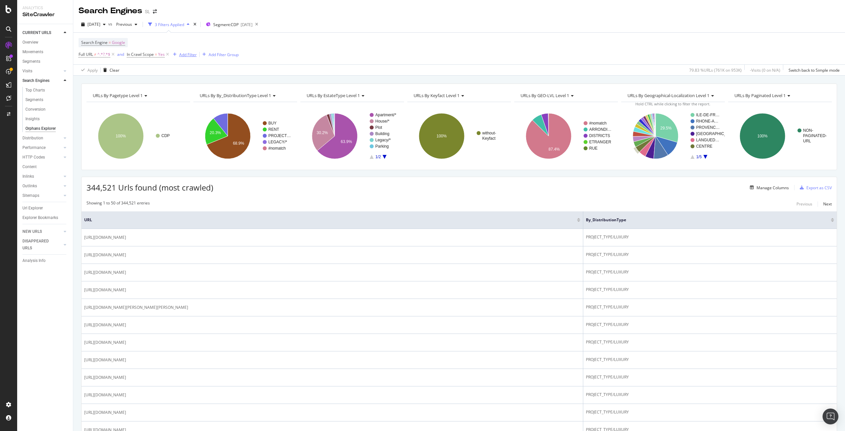
click at [190, 53] on div "Add Filter" at bounding box center [187, 55] width 17 height 6
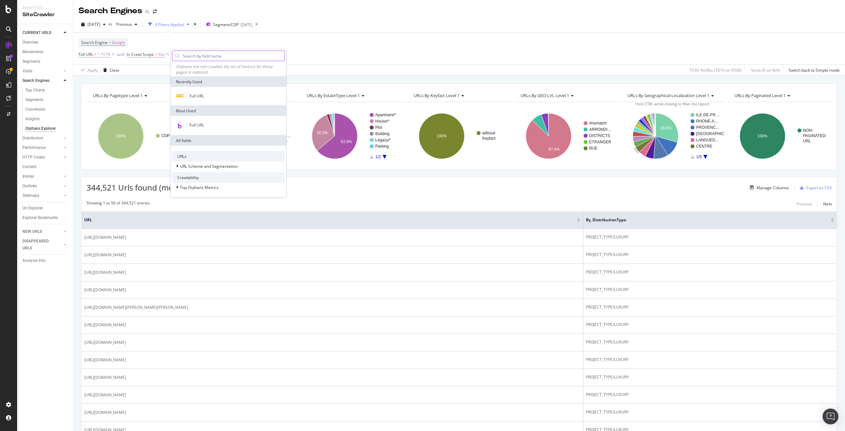
click at [217, 55] on input "text" at bounding box center [233, 56] width 102 height 10
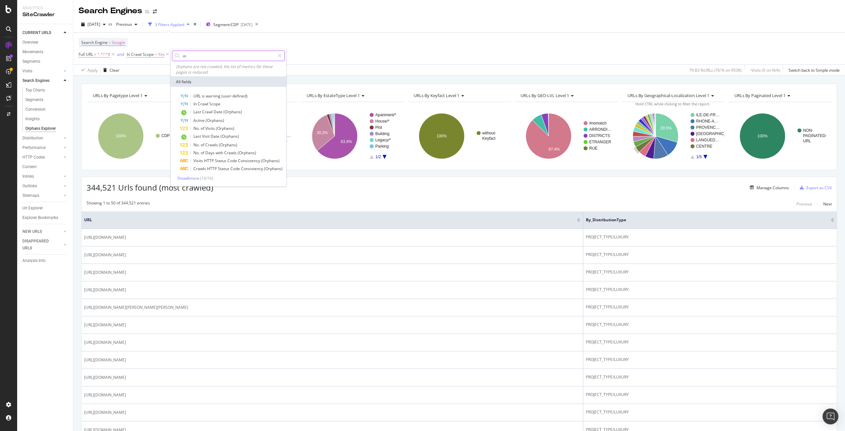
type input "i"
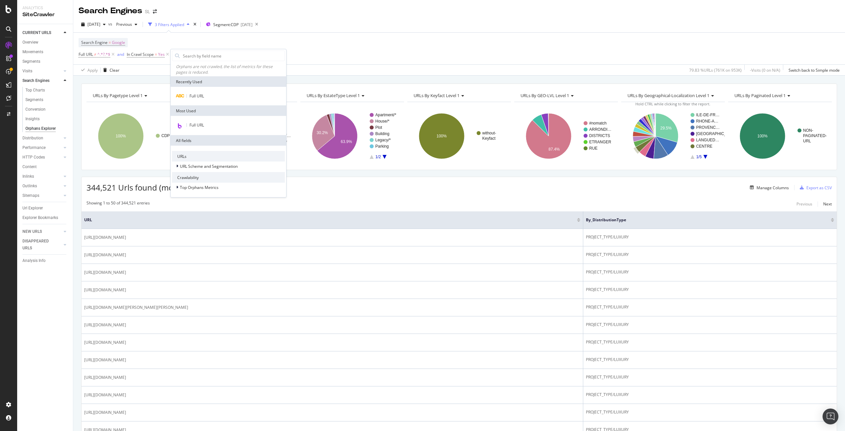
click at [309, 53] on div "Search Engine = Google Full URL ≠ ^.*?.*$ and In Crawl Scope = Yes Add Filter A…" at bounding box center [459, 49] width 761 height 32
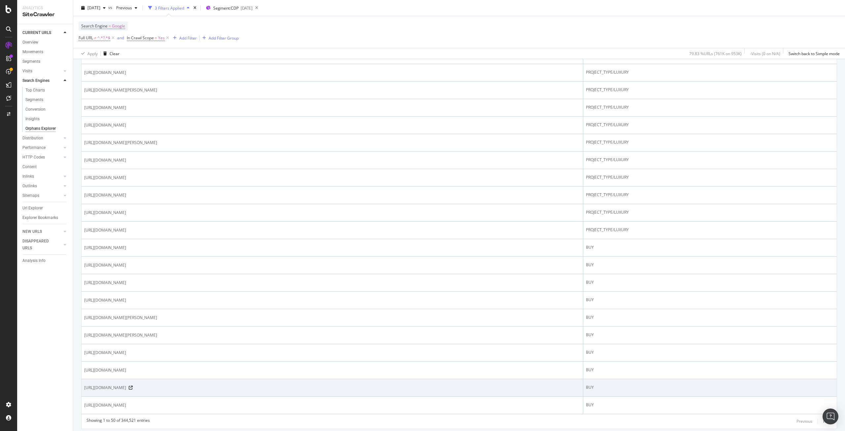
scroll to position [711, 0]
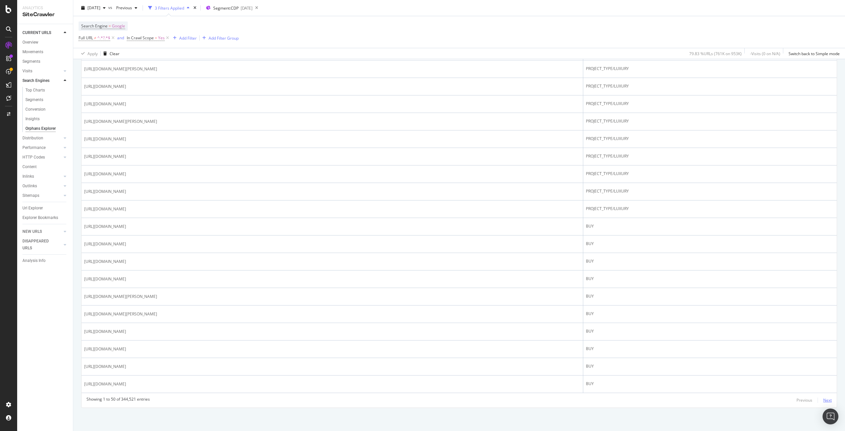
click at [823, 399] on div "Next" at bounding box center [827, 400] width 9 height 6
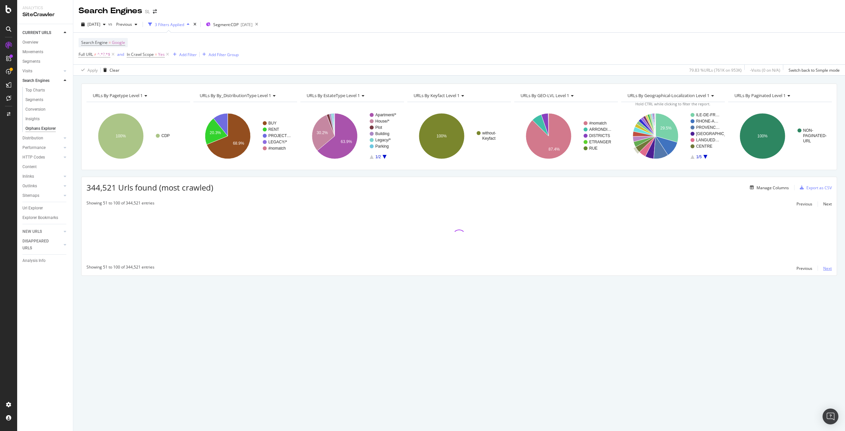
scroll to position [0, 0]
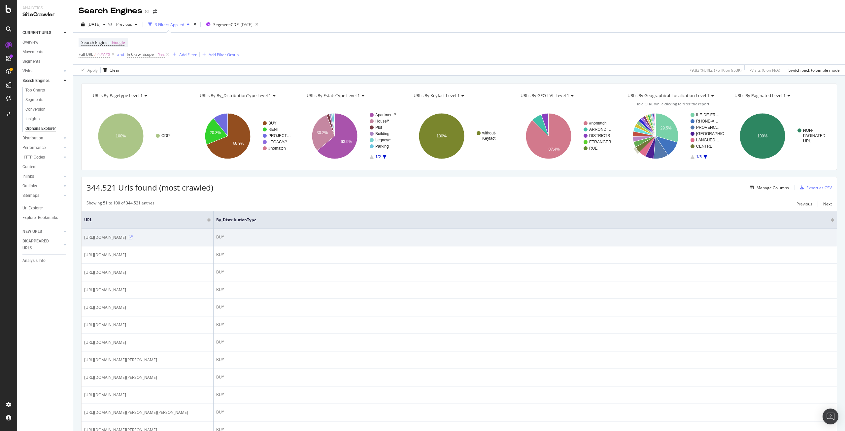
click at [133, 239] on icon at bounding box center [131, 237] width 4 height 4
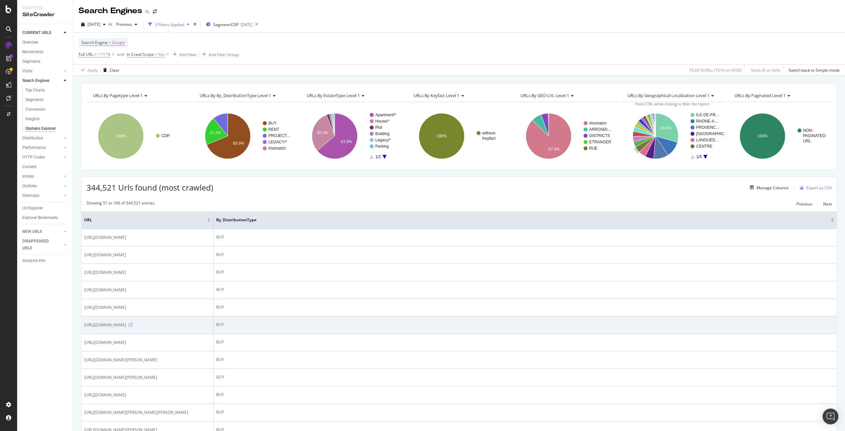
click at [133, 327] on icon at bounding box center [131, 325] width 4 height 4
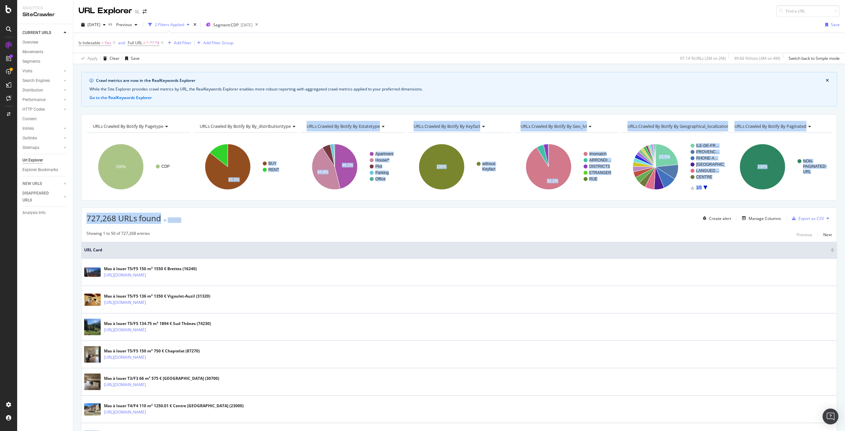
drag, startPoint x: 223, startPoint y: 188, endPoint x: 225, endPoint y: 210, distance: 21.9
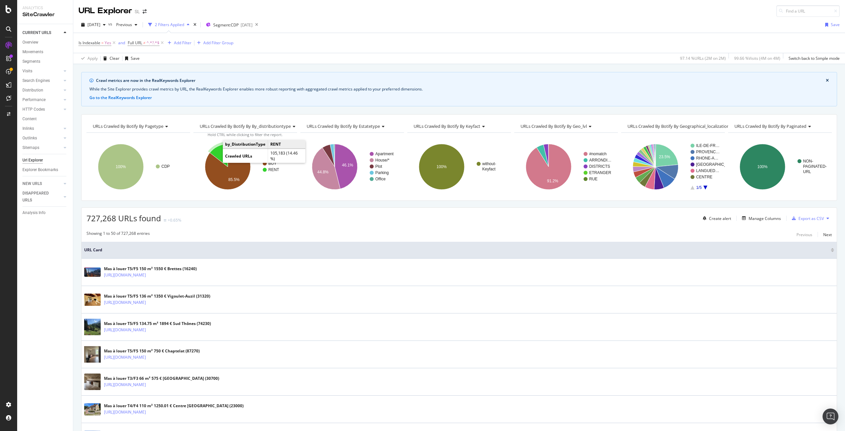
click at [218, 156] on icon "A chart." at bounding box center [219, 155] width 18 height 23
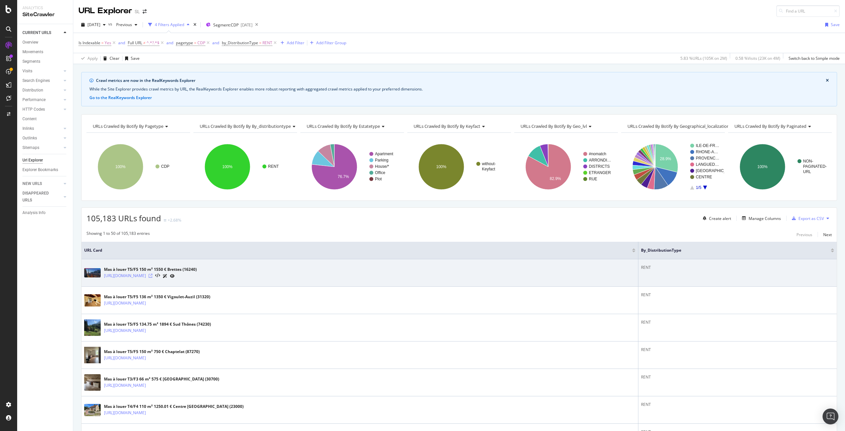
click at [152, 276] on icon at bounding box center [151, 276] width 4 height 4
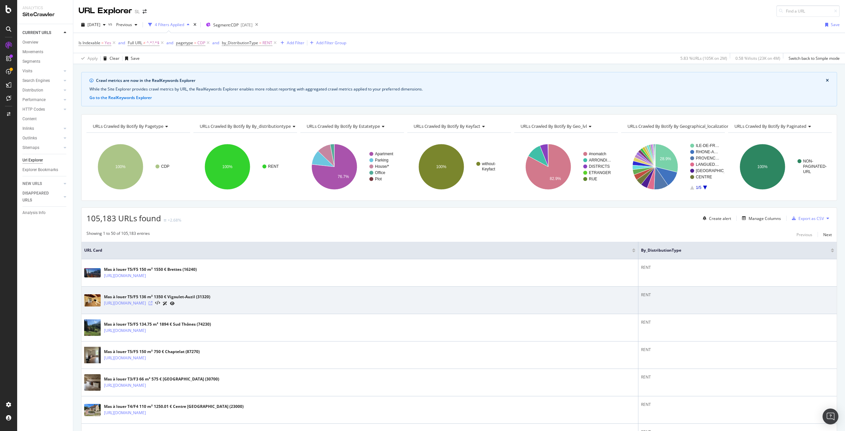
click at [152, 303] on icon at bounding box center [151, 303] width 4 height 4
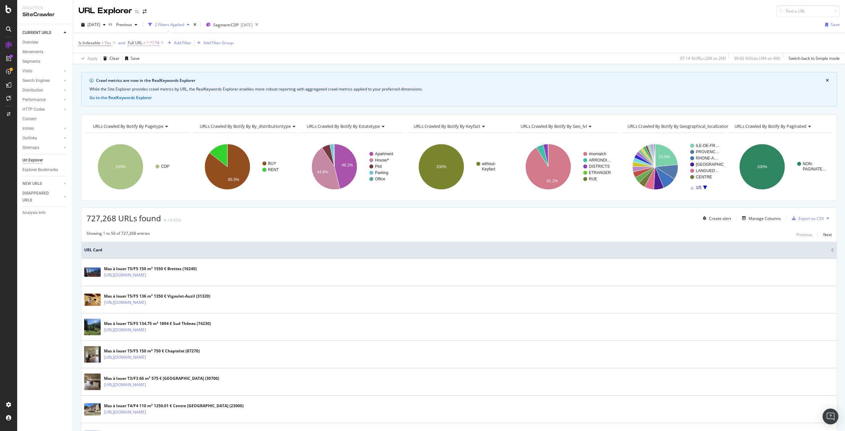
click at [139, 42] on span "Full URL" at bounding box center [135, 43] width 15 height 6
click at [323, 53] on div "Apply Clear Save 97.14 % URLs ( 2M on 2M ) 99.66 % Visits ( 4M on 4M ) Switch b…" at bounding box center [459, 58] width 772 height 11
click at [144, 12] on icon "arrow-right-arrow-left" at bounding box center [145, 11] width 4 height 5
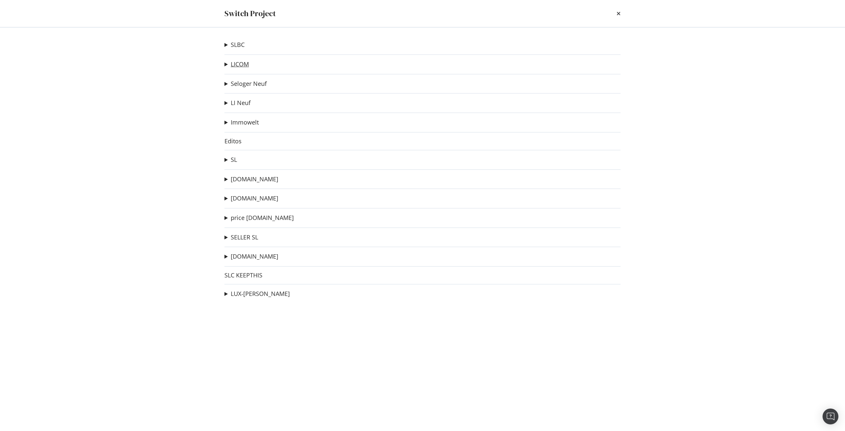
click at [235, 63] on link "LICOM" at bounding box center [240, 64] width 18 height 7
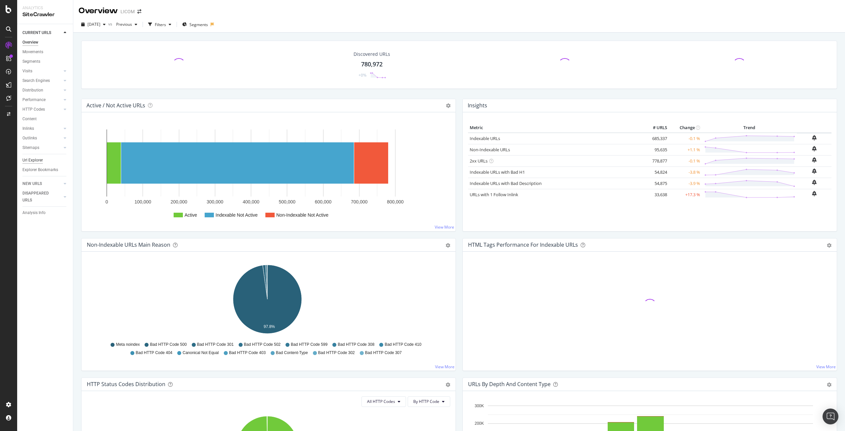
click at [37, 160] on div "Url Explorer" at bounding box center [32, 160] width 20 height 7
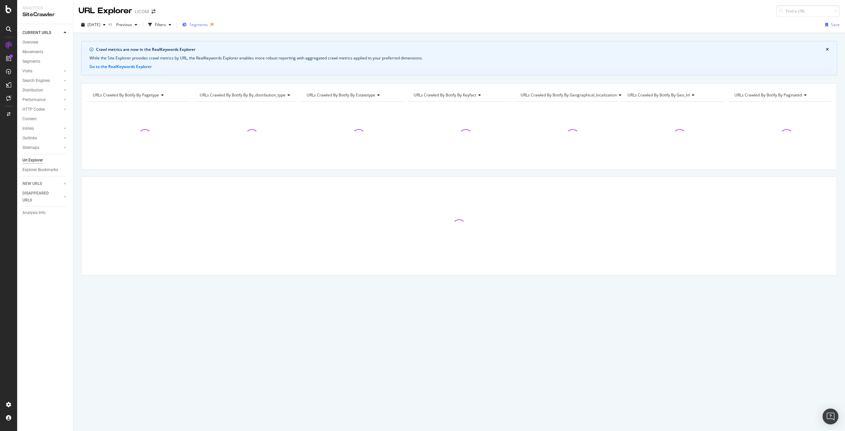
click at [208, 26] on span "Segments" at bounding box center [198, 25] width 18 height 6
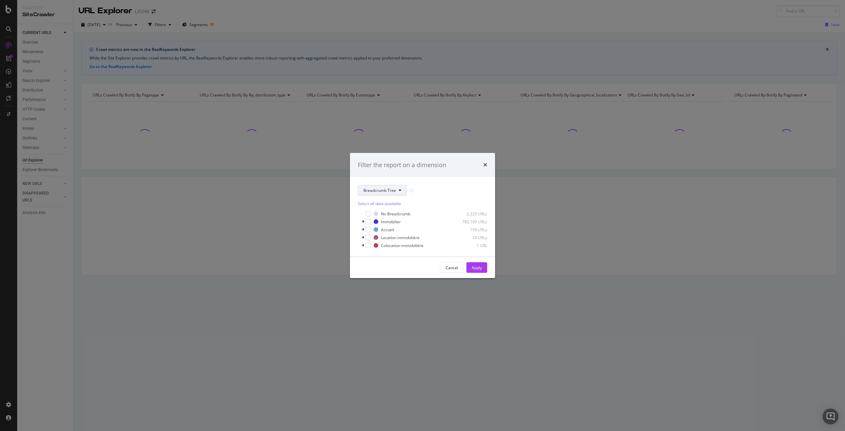
click at [375, 188] on span "Breadcrumb Tree" at bounding box center [379, 190] width 33 height 6
click at [382, 213] on span "pagetype" at bounding box center [386, 214] width 47 height 6
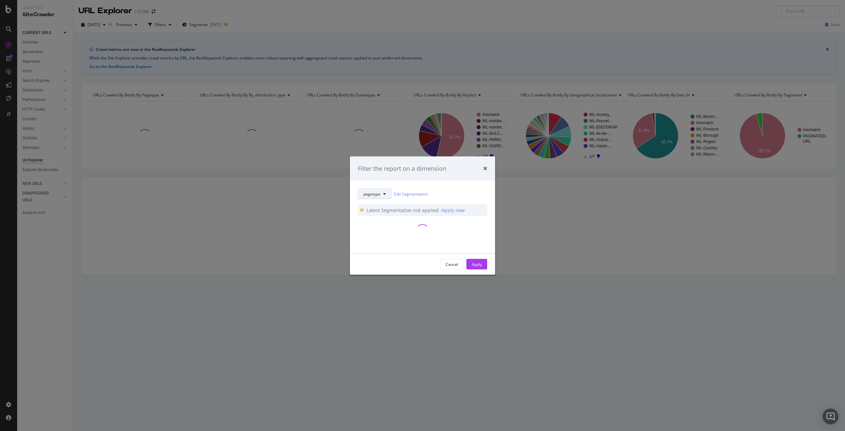
click at [381, 194] on button "pagetype" at bounding box center [375, 193] width 34 height 11
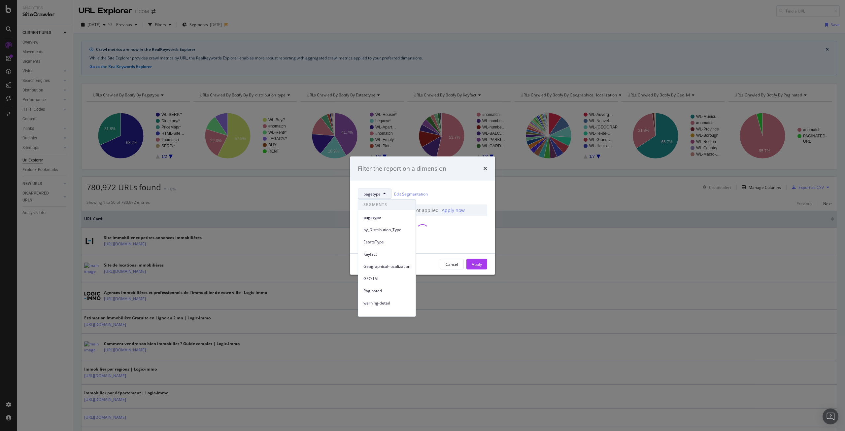
click at [381, 194] on button "pagetype" at bounding box center [375, 193] width 34 height 11
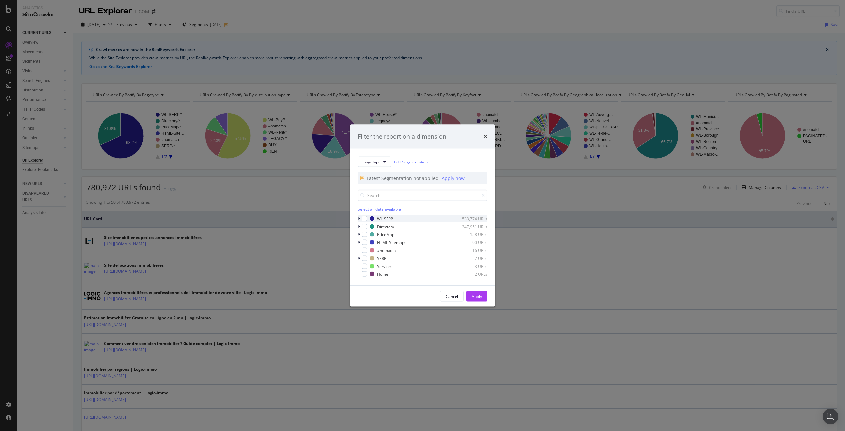
click at [359, 219] on icon "modal" at bounding box center [359, 219] width 2 height 4
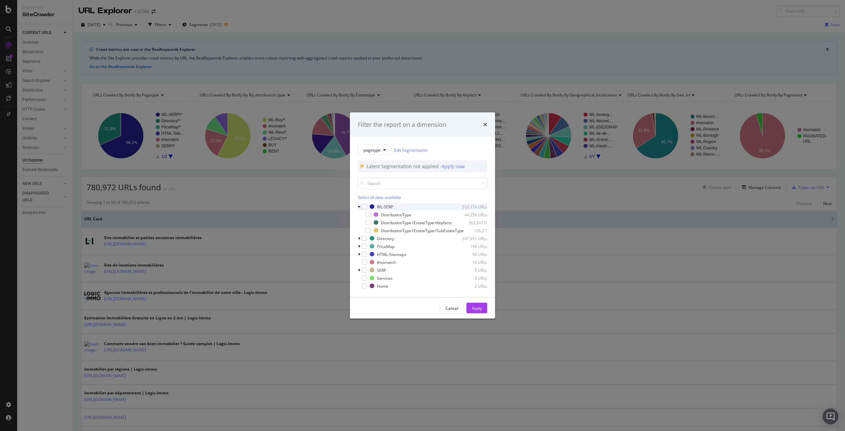
click at [361, 206] on div "modal" at bounding box center [360, 206] width 4 height 7
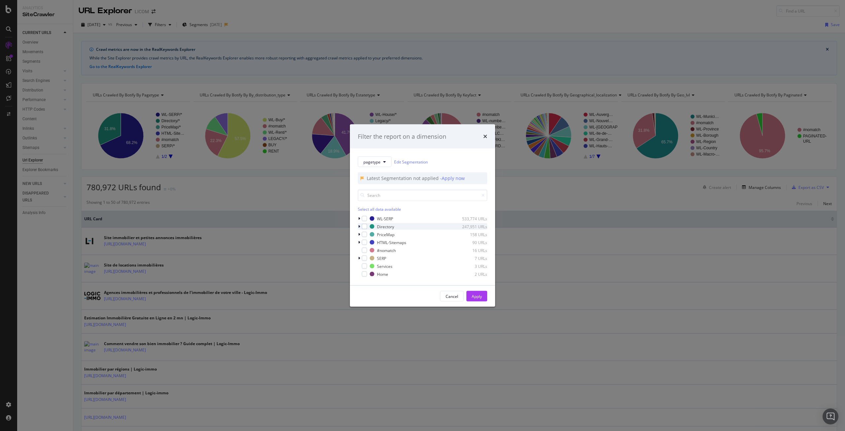
click at [360, 226] on div "modal" at bounding box center [360, 226] width 4 height 7
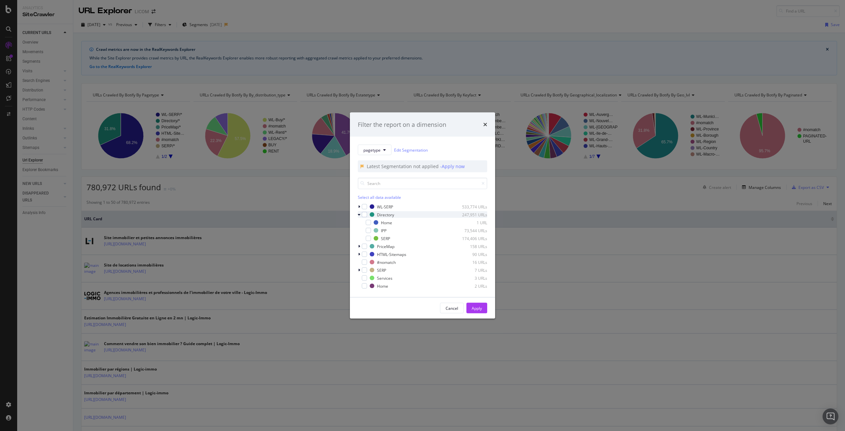
click at [361, 214] on div "modal" at bounding box center [360, 214] width 4 height 7
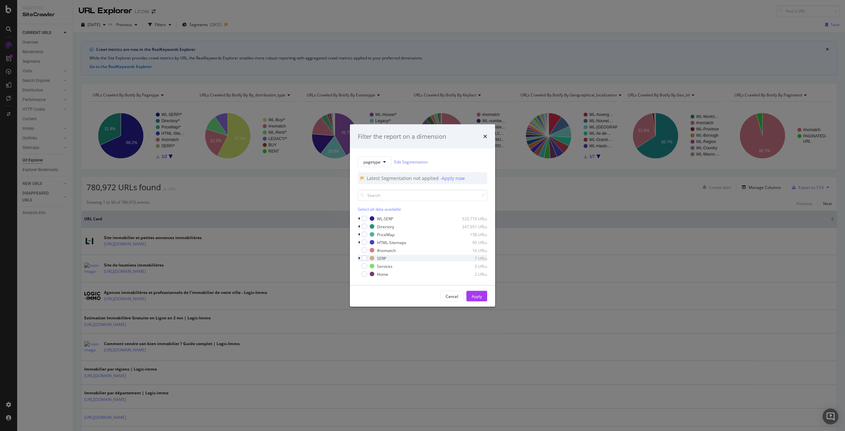
click at [360, 258] on div "modal" at bounding box center [360, 258] width 4 height 7
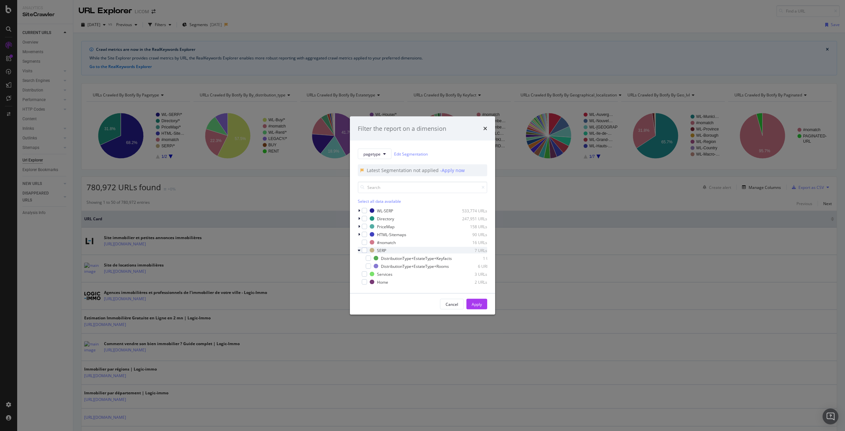
click at [361, 249] on div "modal" at bounding box center [360, 250] width 4 height 7
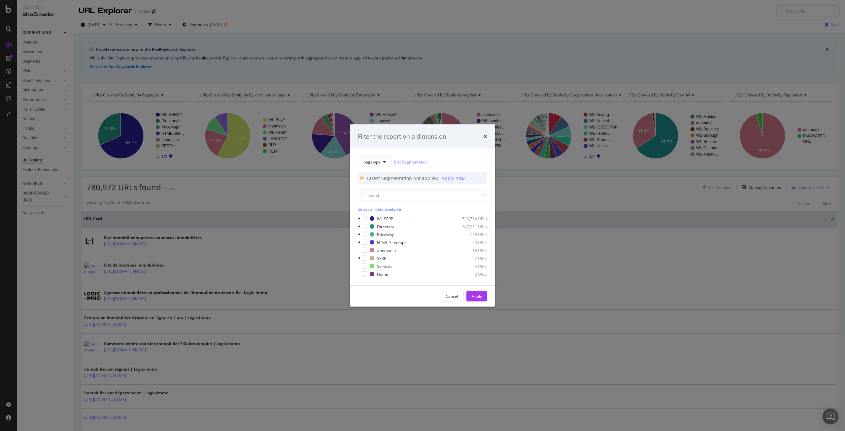
click at [624, 62] on div "Filter the report on a dimension pagetype Edit Segmentation Latest Segmentation…" at bounding box center [422, 215] width 845 height 431
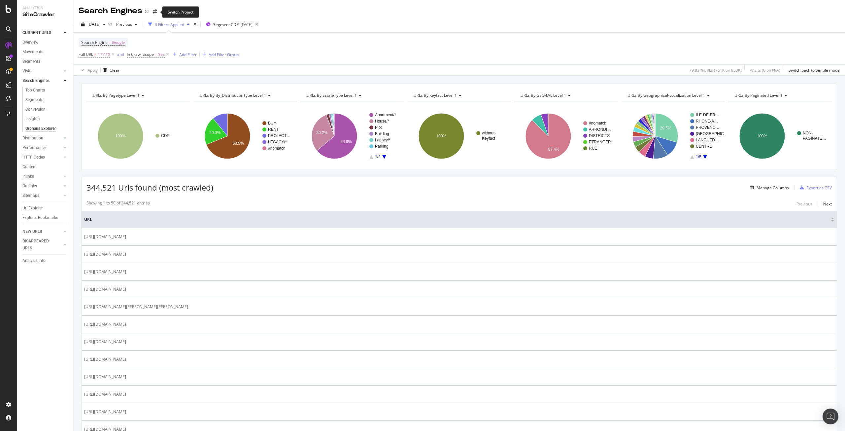
click at [151, 12] on span at bounding box center [154, 11] width 9 height 5
click at [156, 12] on icon "arrow-right-arrow-left" at bounding box center [155, 11] width 4 height 5
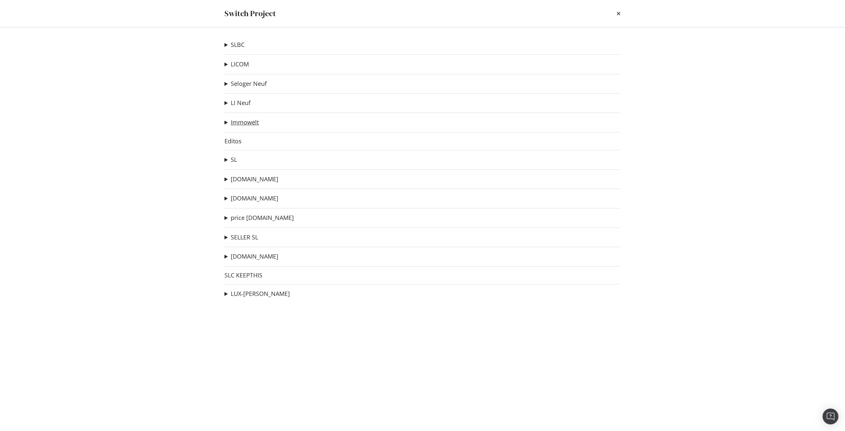
click at [245, 126] on link "Immowelt" at bounding box center [245, 122] width 28 height 7
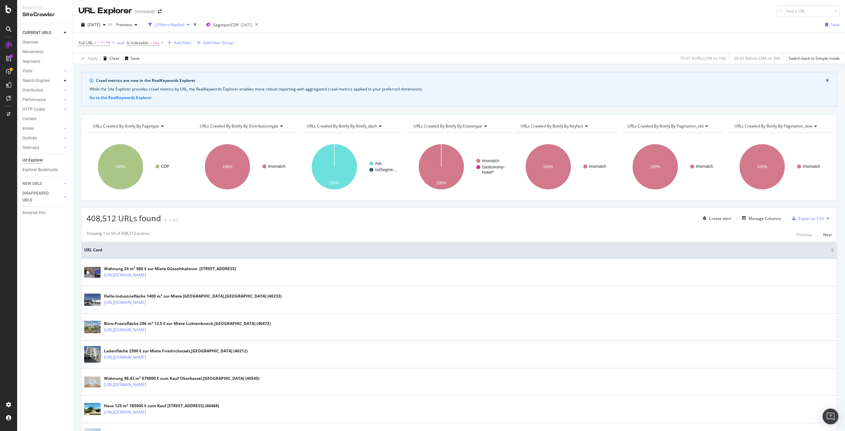
click at [64, 79] on icon at bounding box center [65, 81] width 3 height 4
click at [65, 127] on icon at bounding box center [65, 128] width 3 height 4
click at [65, 127] on div at bounding box center [65, 128] width 7 height 7
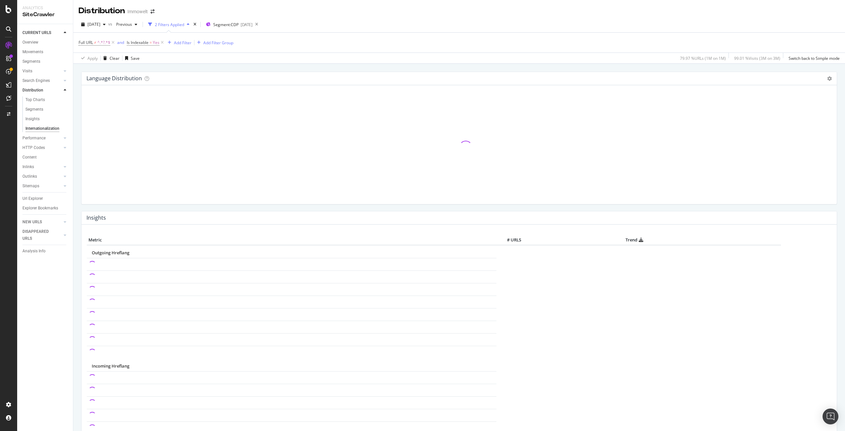
click at [64, 90] on icon at bounding box center [65, 90] width 3 height 4
click at [66, 81] on icon at bounding box center [65, 81] width 3 height 4
